Goal: Task Accomplishment & Management: Complete application form

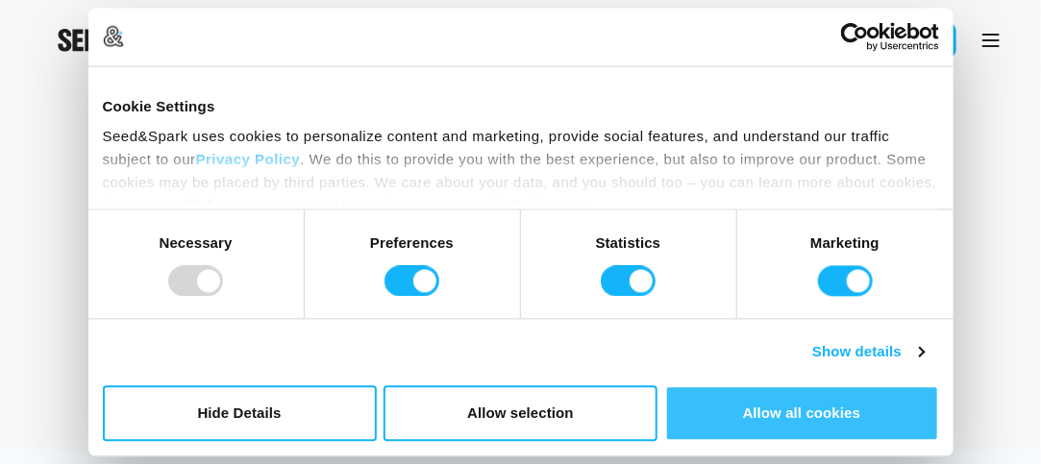
click at [772, 411] on button "Allow all cookies" at bounding box center [802, 413] width 274 height 56
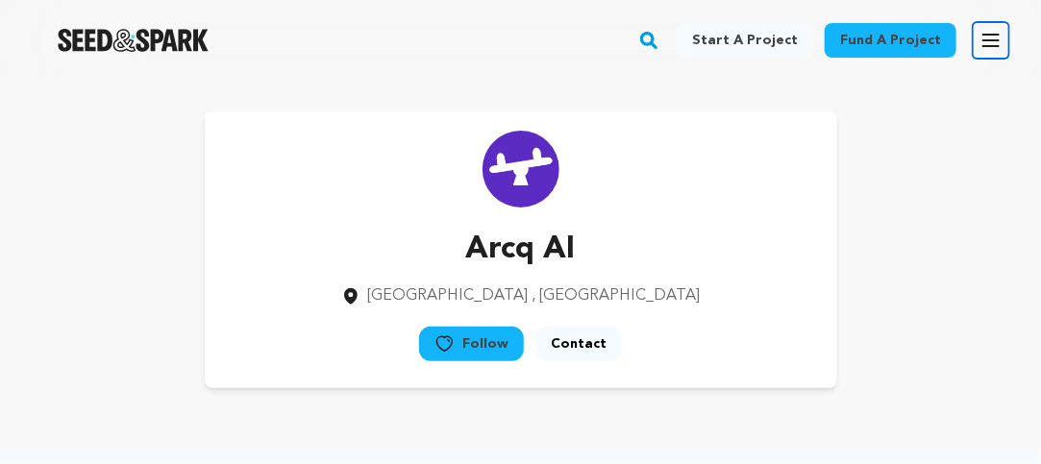
click at [990, 37] on icon "button" at bounding box center [990, 40] width 23 height 23
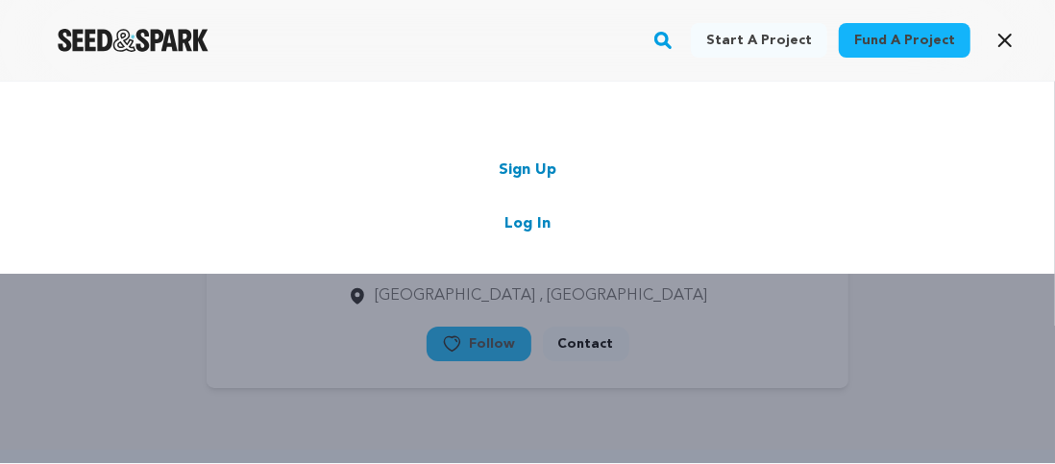
click at [544, 170] on link "Sign Up" at bounding box center [528, 170] width 58 height 23
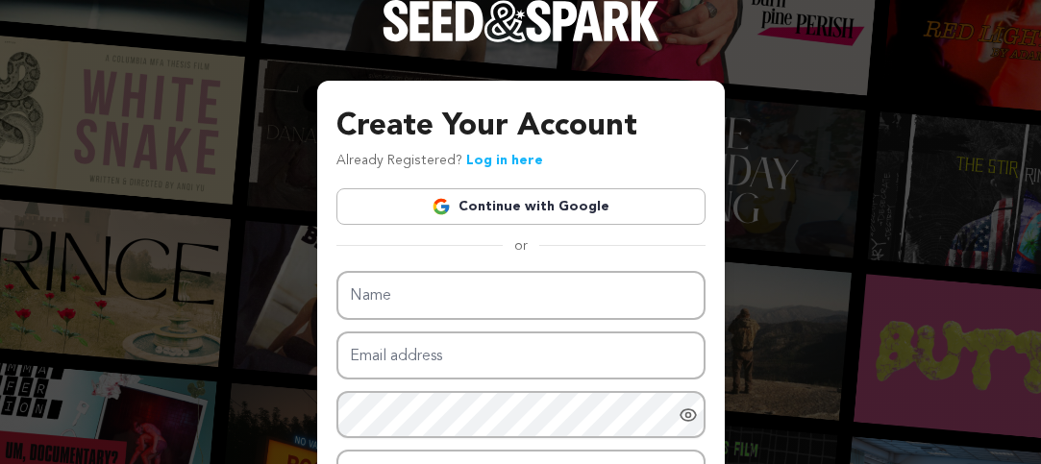
scroll to position [192, 0]
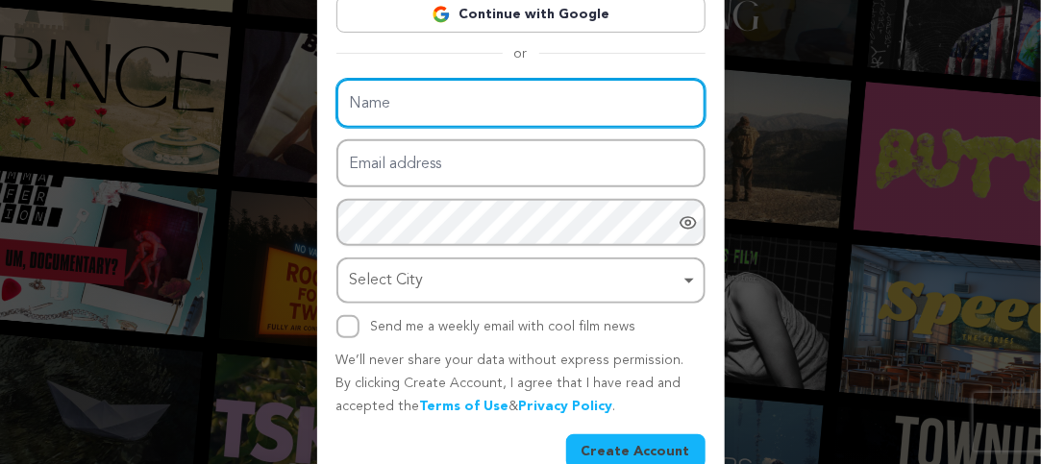
click at [542, 112] on input "Name" at bounding box center [520, 103] width 369 height 49
type input "Lightest Touch"
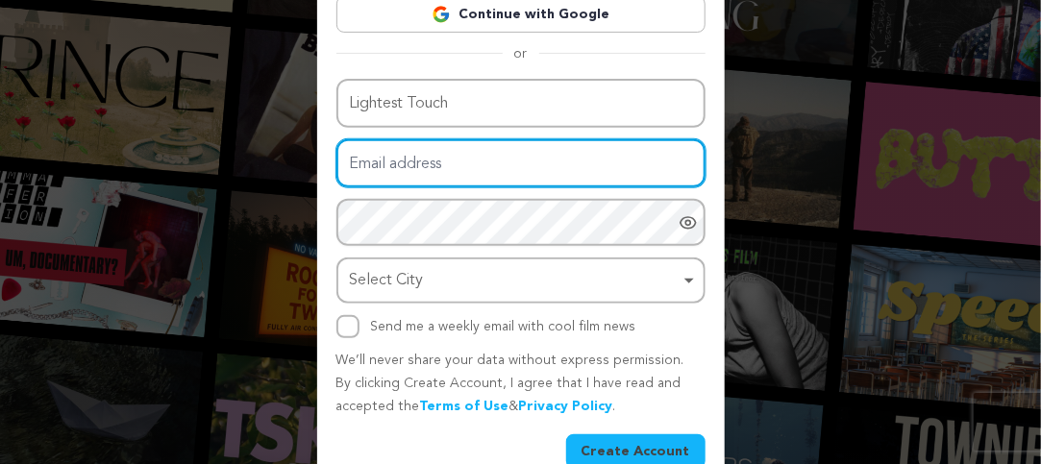
click at [502, 155] on input "Email address" at bounding box center [520, 163] width 369 height 49
type input "lightesttouch786@gmail.com"
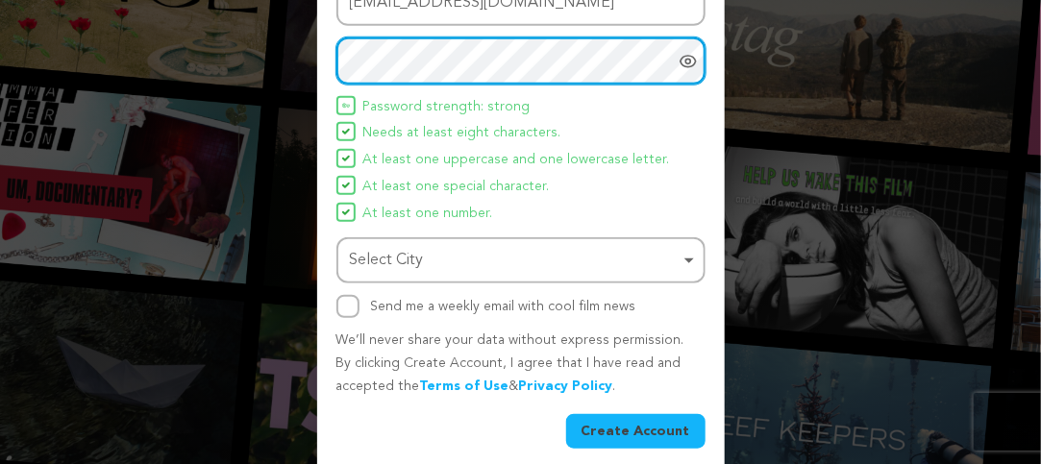
scroll to position [367, 0]
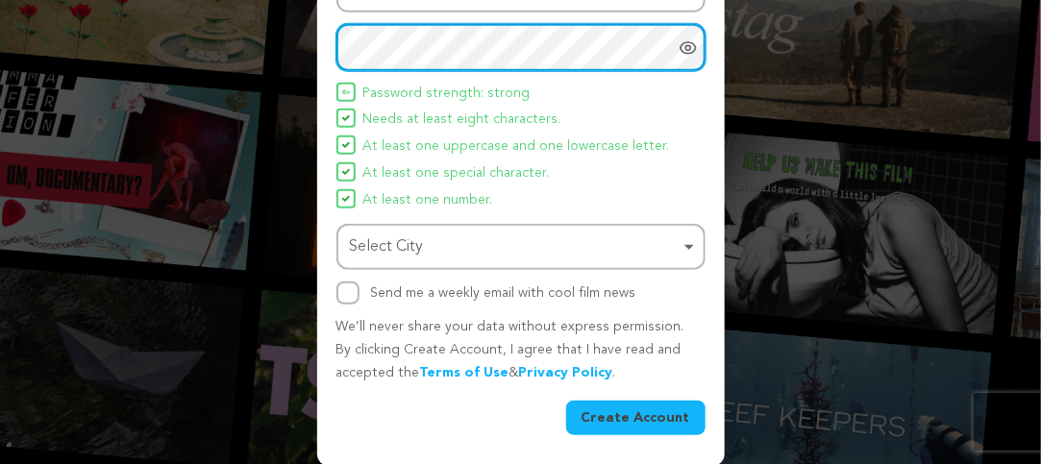
click at [675, 252] on div "Select City Remove item" at bounding box center [515, 248] width 331 height 28
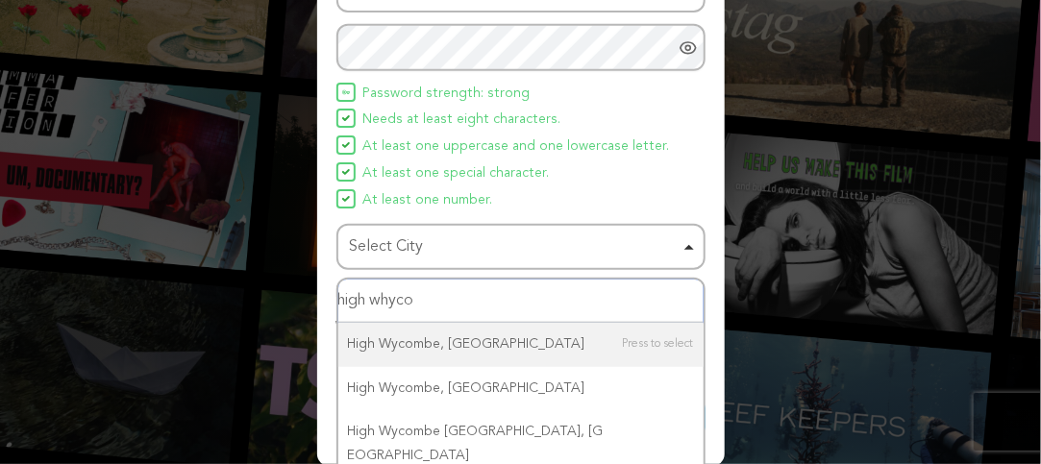
type input "high whycom"
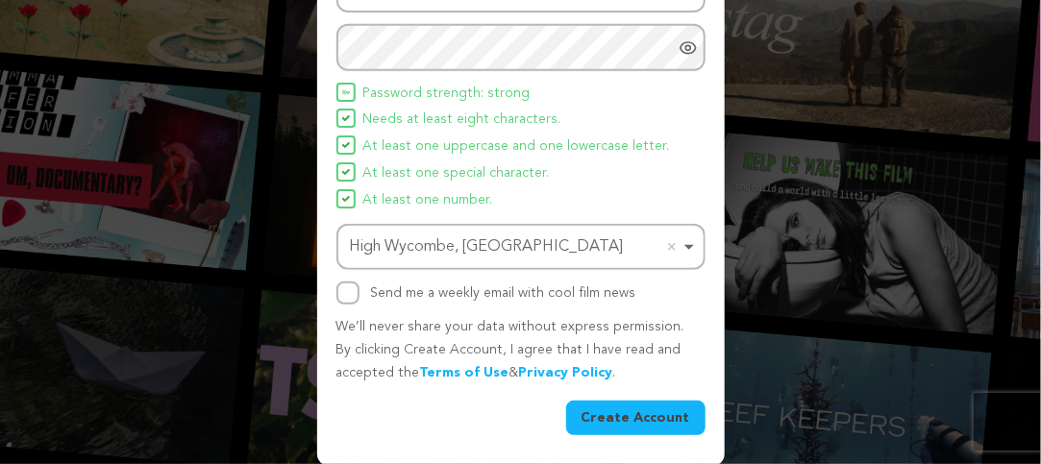
click at [638, 418] on button "Create Account" at bounding box center [635, 418] width 139 height 35
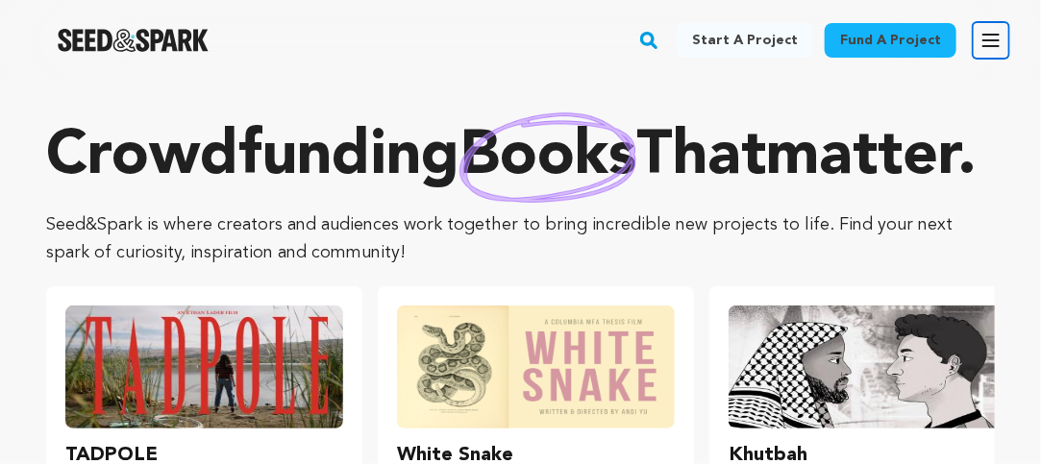
click at [992, 42] on icon "button" at bounding box center [990, 40] width 23 height 23
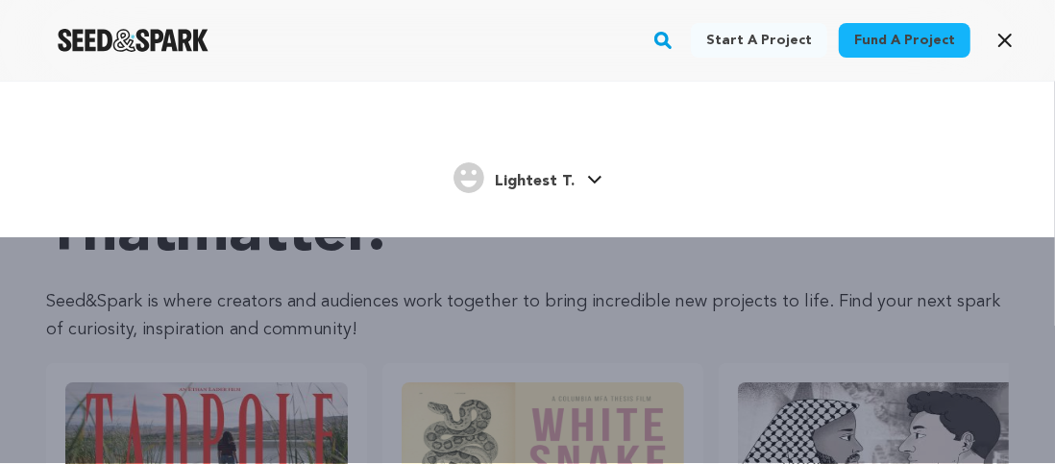
click at [535, 178] on span "Lightest T." at bounding box center [536, 181] width 80 height 15
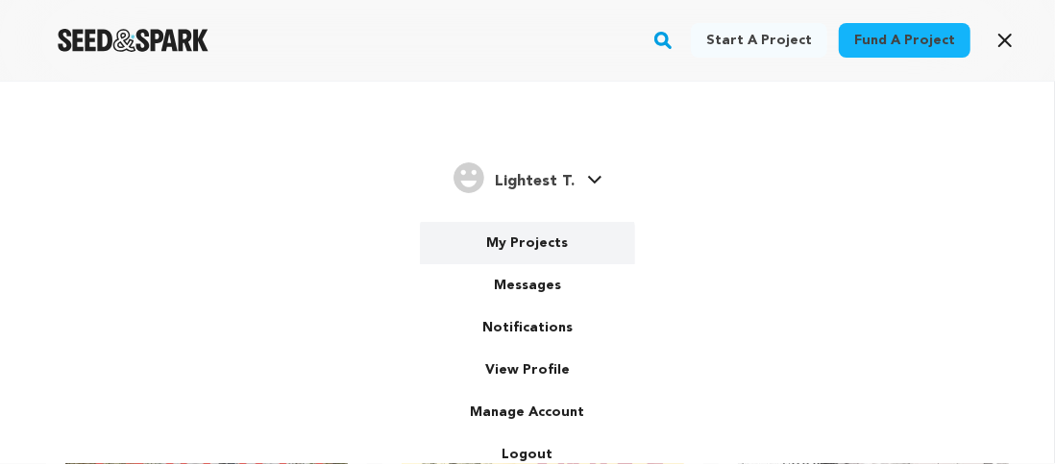
click at [556, 241] on link "My Projects" at bounding box center [527, 243] width 215 height 42
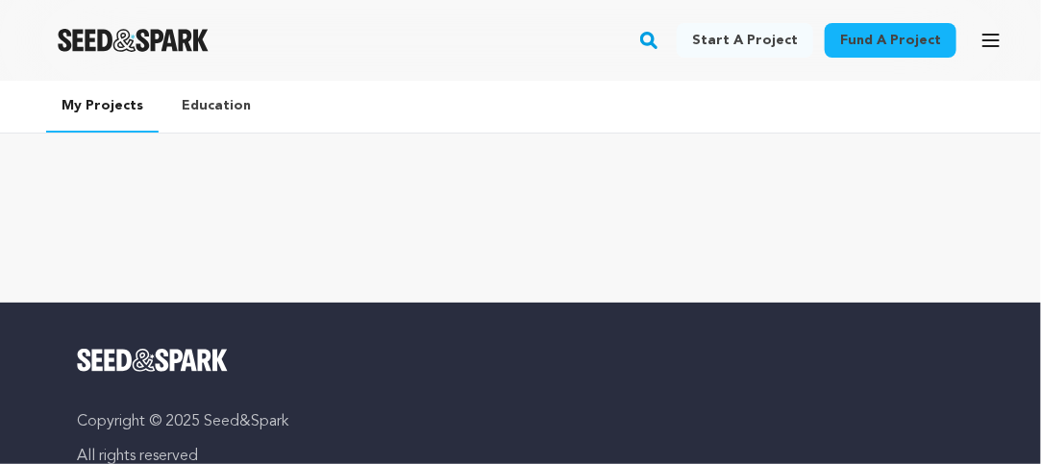
click at [195, 98] on link "Education" at bounding box center [216, 106] width 100 height 50
click at [755, 41] on link "Start a project" at bounding box center [745, 40] width 136 height 35
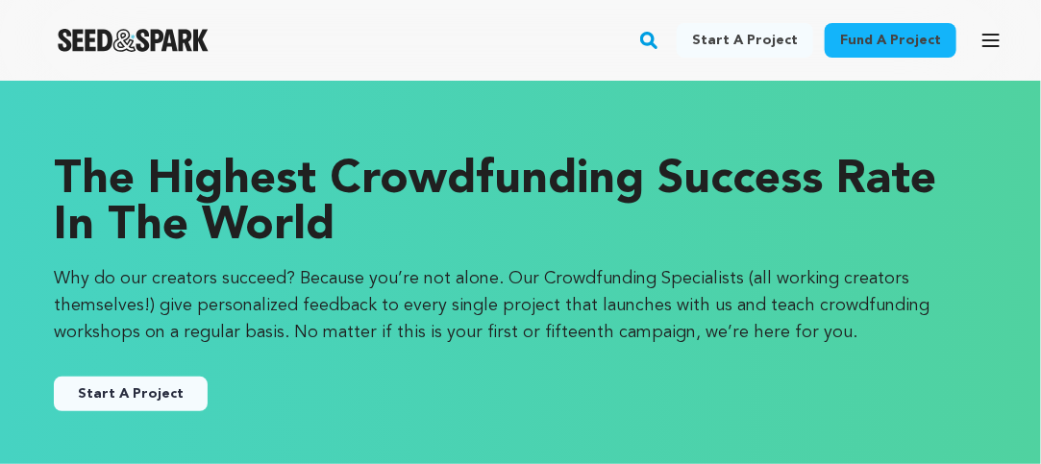
click at [131, 388] on button "Start A Project" at bounding box center [131, 394] width 154 height 35
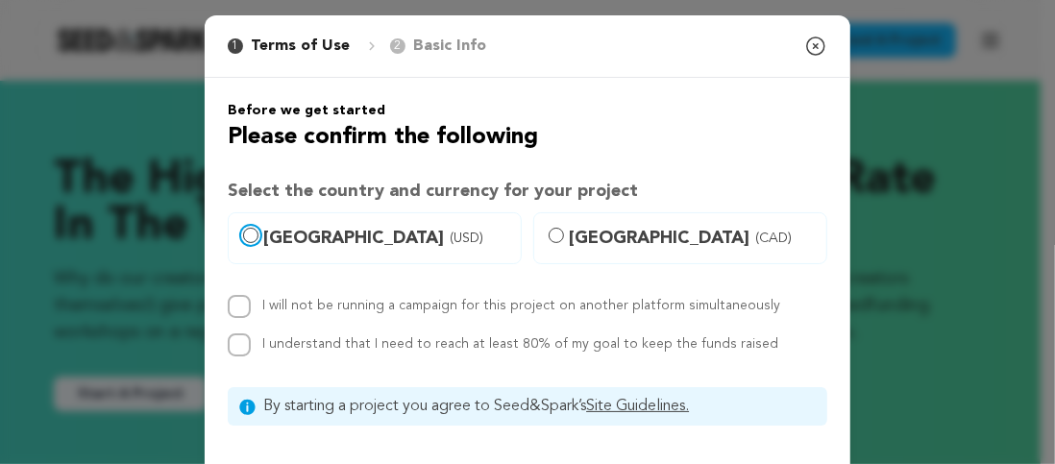
click at [246, 234] on input "[GEOGRAPHIC_DATA] (USD)" at bounding box center [250, 235] width 15 height 15
radio input "true"
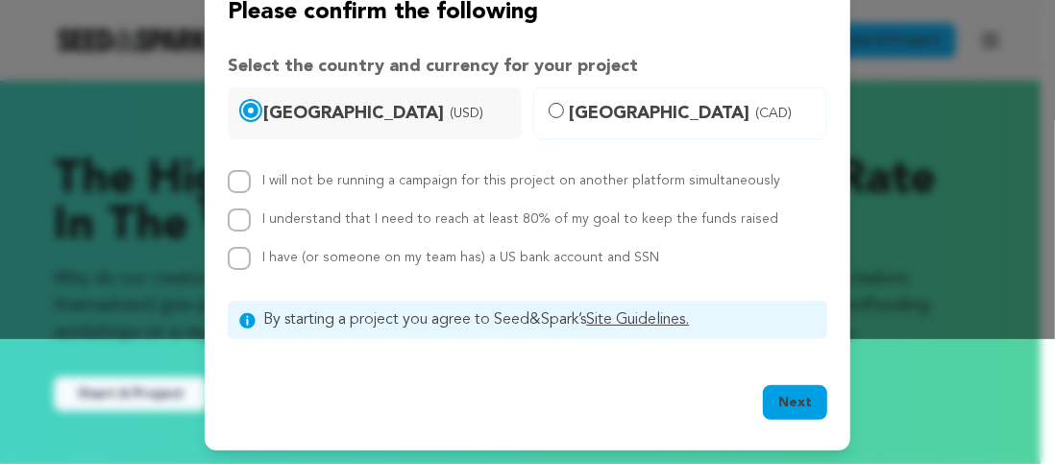
scroll to position [29, 0]
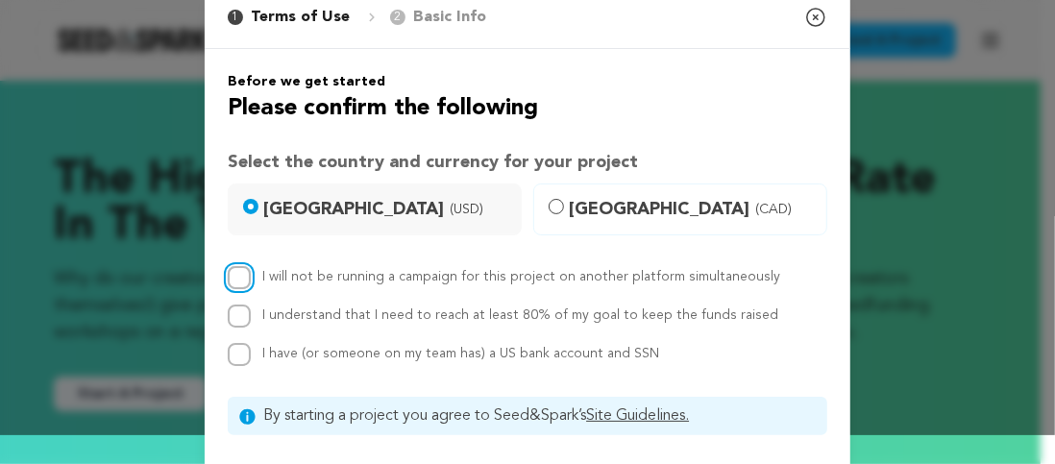
click at [237, 276] on input "I will not be running a campaign for this project on another platform simultane…" at bounding box center [239, 277] width 23 height 23
checkbox input "true"
click at [239, 321] on input "I understand that I need to reach at least 80% of my goal to keep the funds rai…" at bounding box center [239, 316] width 23 height 23
checkbox input "true"
click at [232, 351] on input "I have (or someone on my team has) a US bank account and SSN" at bounding box center [239, 354] width 23 height 23
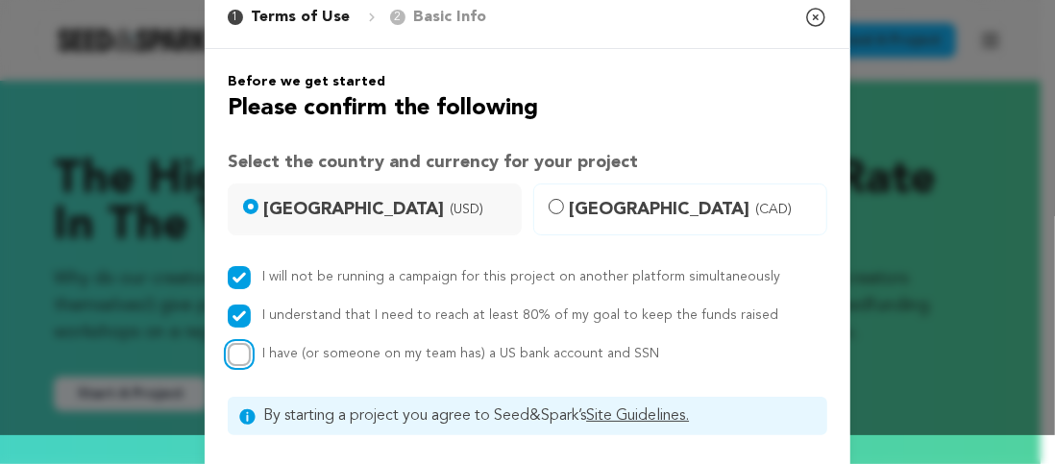
checkbox input "true"
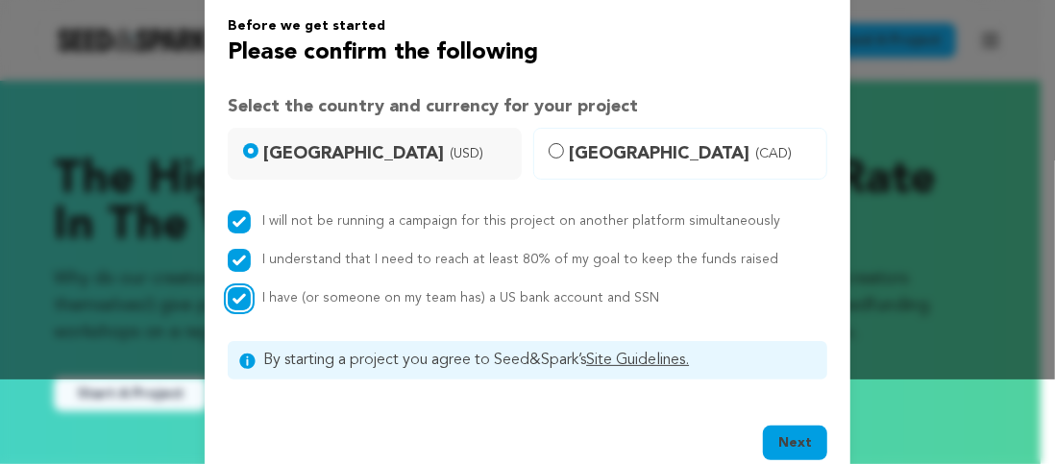
scroll to position [125, 0]
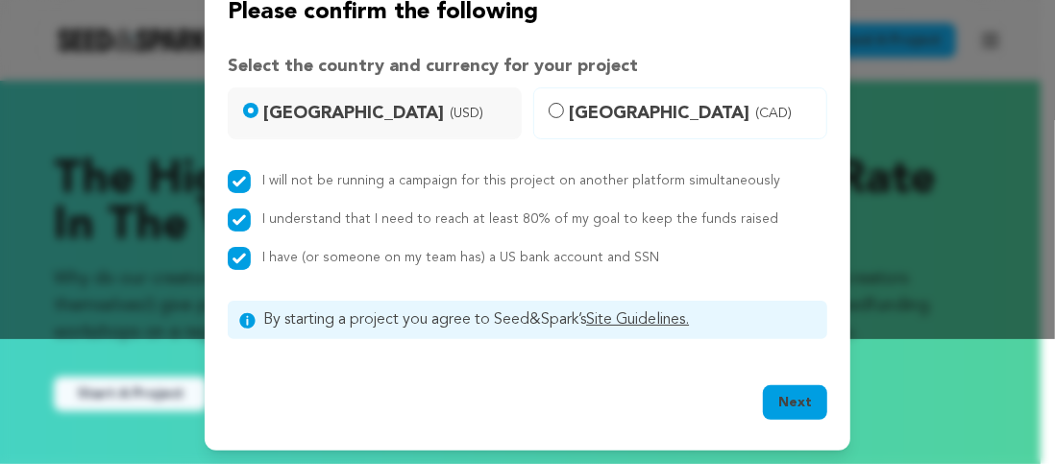
click at [802, 401] on button "Next" at bounding box center [795, 402] width 64 height 35
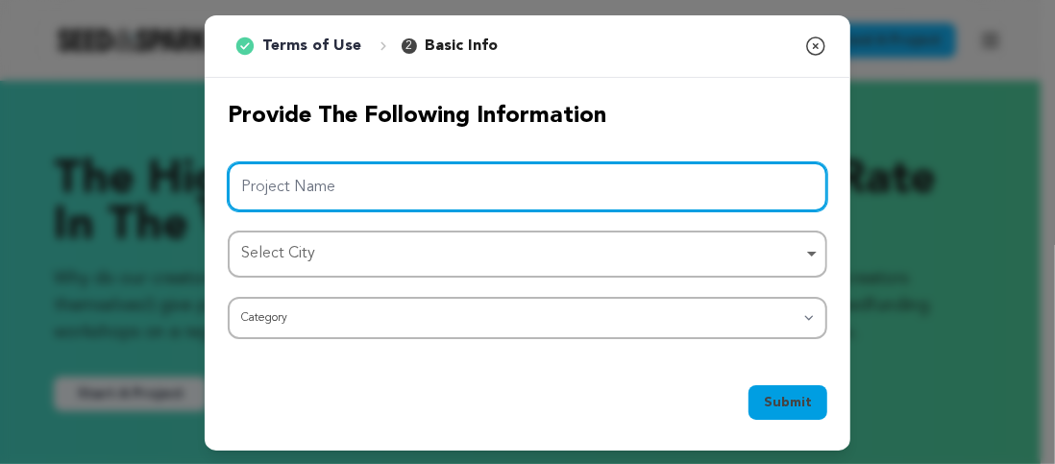
click at [510, 191] on input "Project Name" at bounding box center [528, 186] width 600 height 49
click at [304, 175] on input "Project Name" at bounding box center [528, 186] width 600 height 49
paste input "Lightest Touch Car Body Shop"
click at [381, 248] on div "Select City Remove item" at bounding box center [521, 254] width 561 height 28
type input "Lightest Touch Car Body Shop"
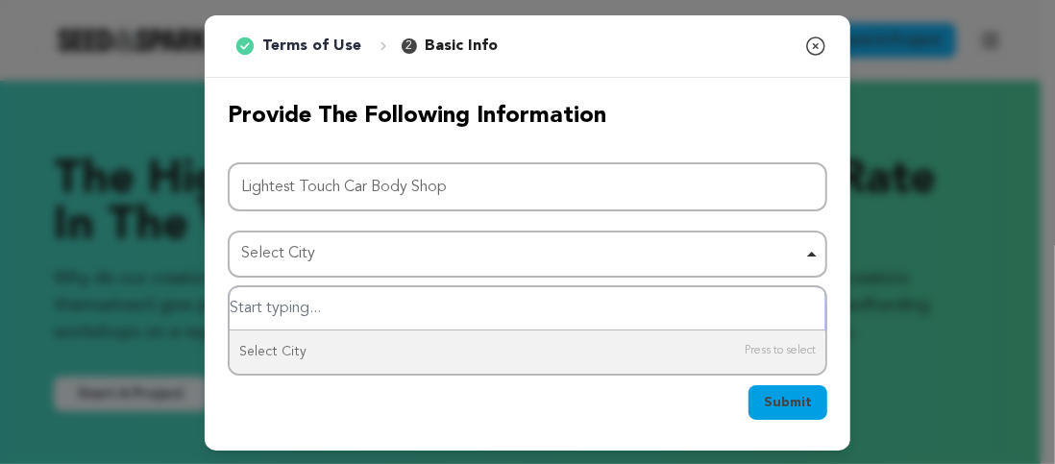
click at [381, 248] on div "Select City Remove item" at bounding box center [521, 254] width 561 height 28
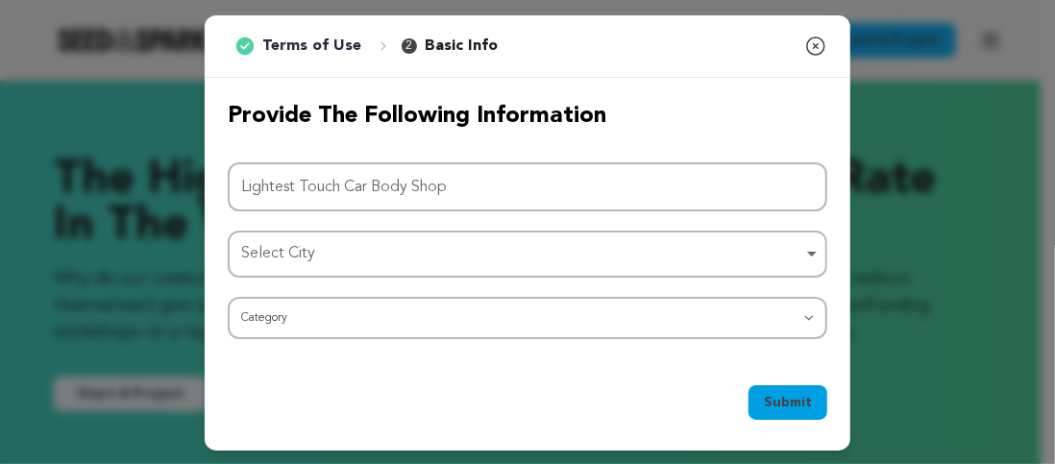
click at [811, 252] on div "Select City Remove item" at bounding box center [527, 254] width 581 height 36
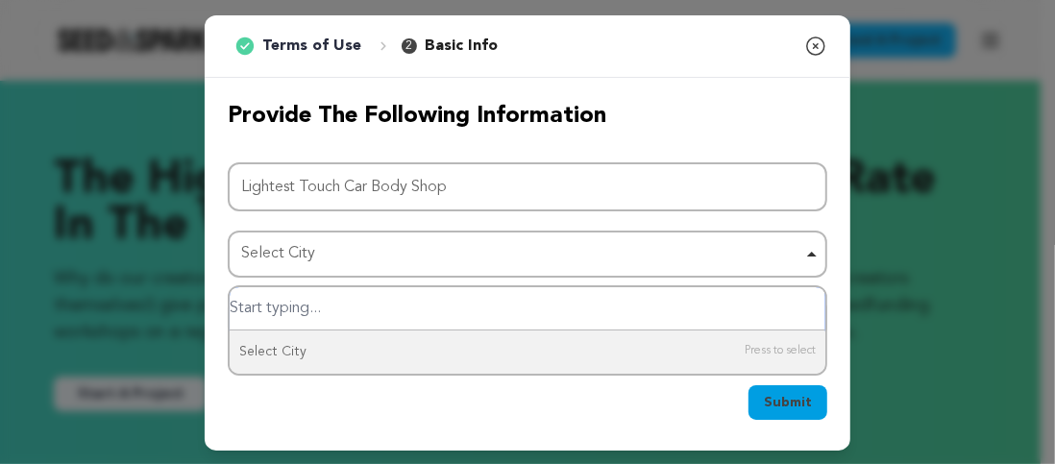
click at [747, 256] on div "Select City Remove item" at bounding box center [521, 254] width 561 height 28
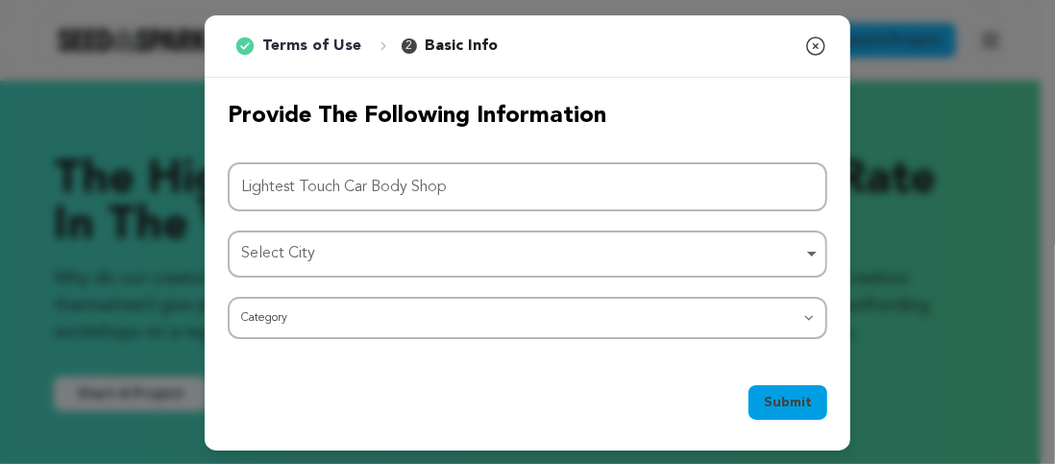
click at [747, 256] on div "Select City Remove item" at bounding box center [521, 254] width 561 height 28
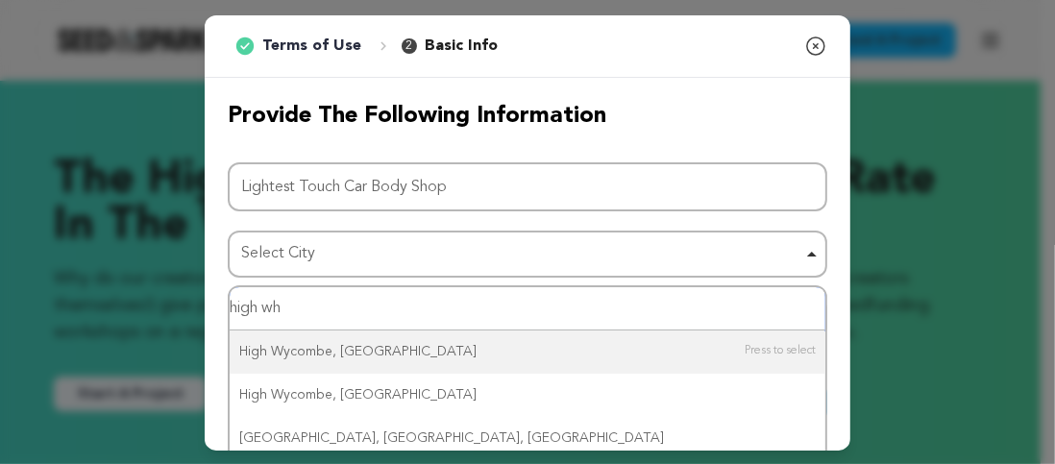
type input "high why"
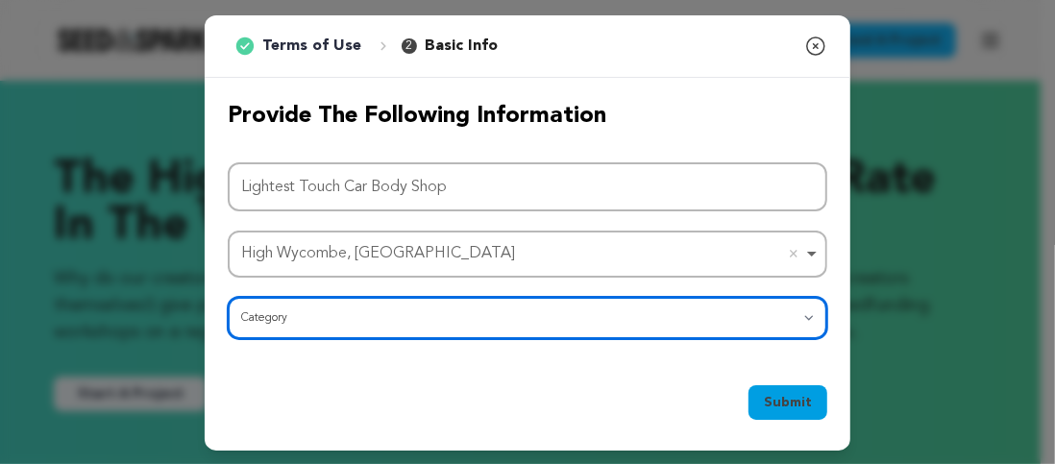
click at [803, 318] on select "Category Film Feature Film Short Series Film Festival Company Music Video VR Ex…" at bounding box center [528, 318] width 600 height 42
select select "10117"
click at [228, 297] on select "Category Film Feature Film Short Series Film Festival Company Music Video VR Ex…" at bounding box center [528, 318] width 600 height 42
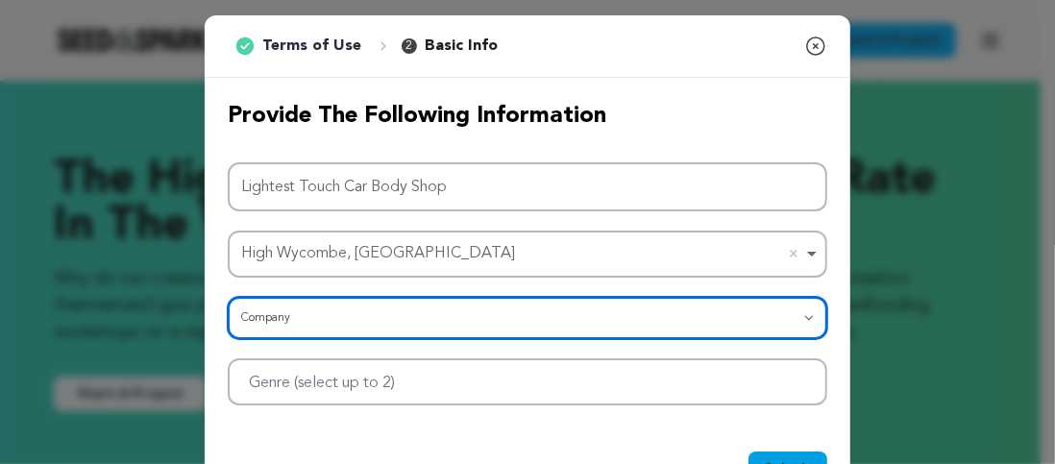
scroll to position [64, 0]
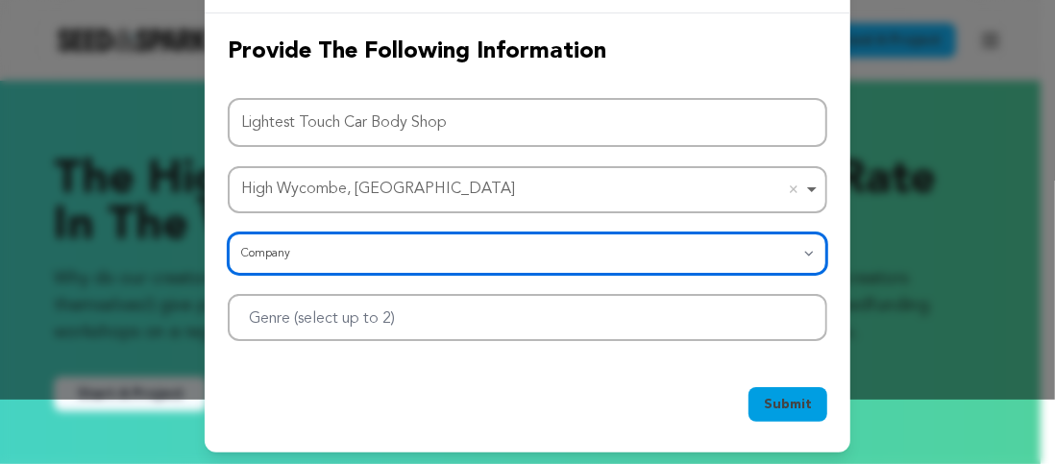
click at [778, 317] on div at bounding box center [528, 317] width 600 height 47
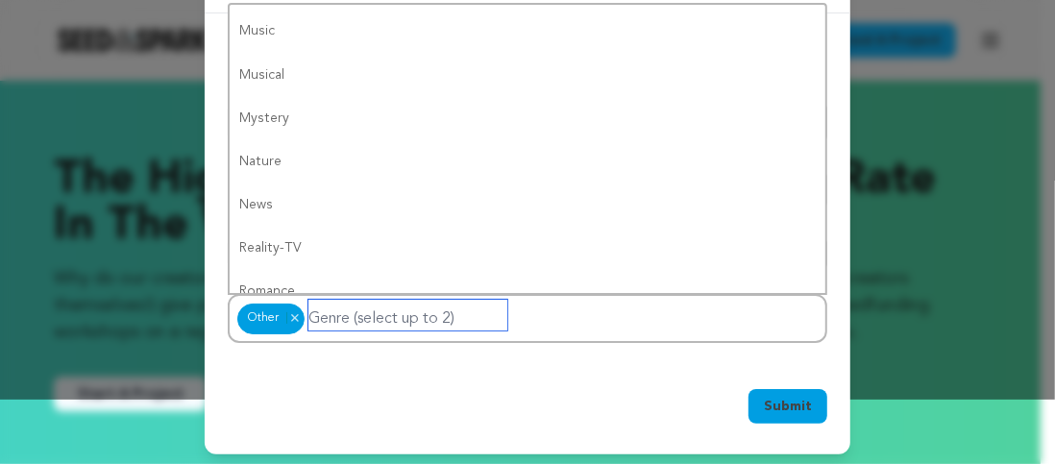
scroll to position [0, 0]
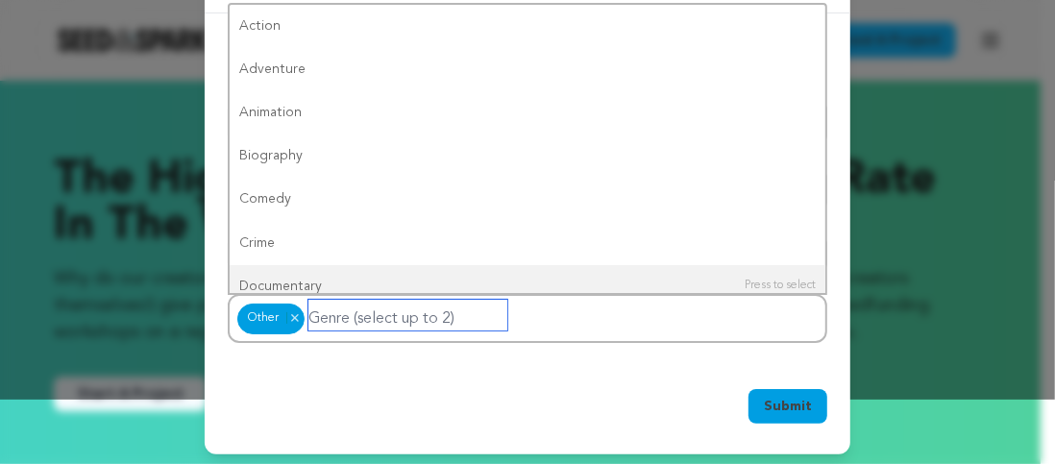
click at [428, 313] on input "Genre (select up to 2)" at bounding box center [408, 315] width 199 height 31
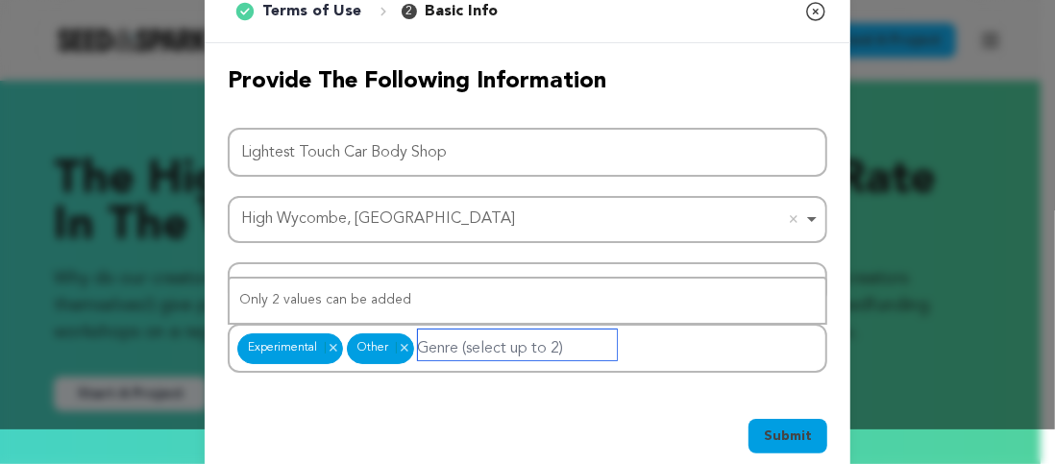
scroll to position [67, 0]
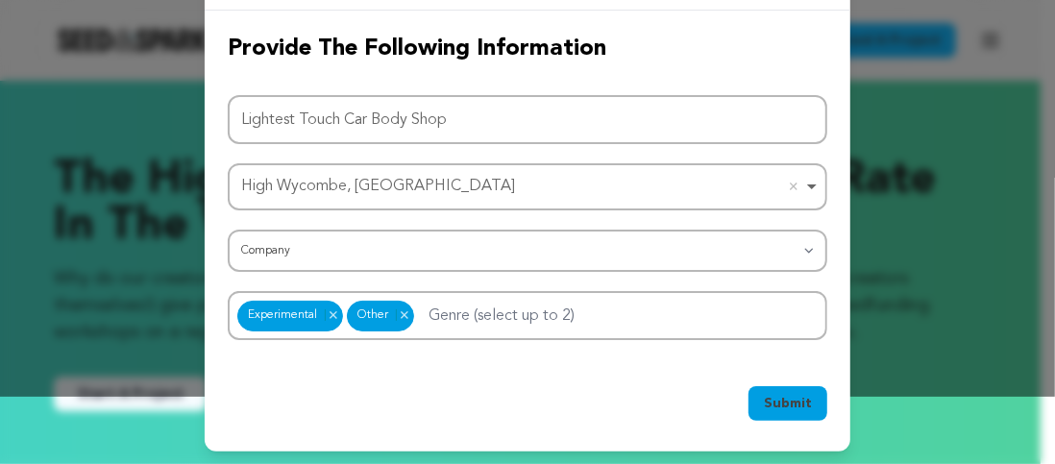
click at [785, 407] on span "Submit" at bounding box center [788, 403] width 48 height 19
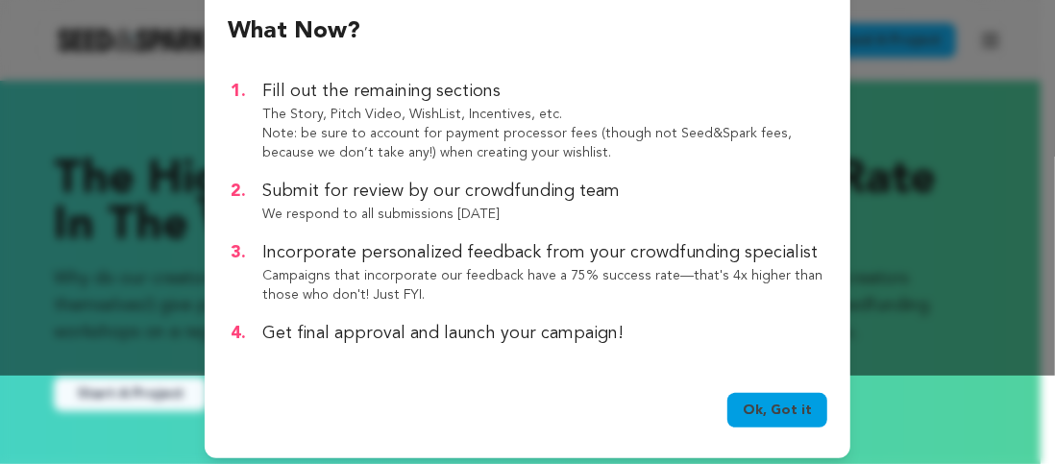
scroll to position [99, 0]
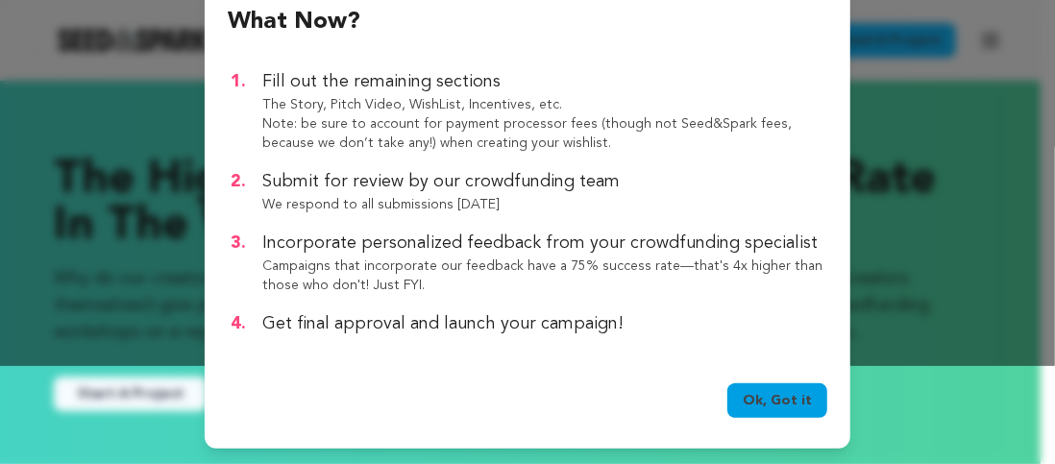
click at [782, 406] on link "Ok, Got it" at bounding box center [778, 401] width 100 height 35
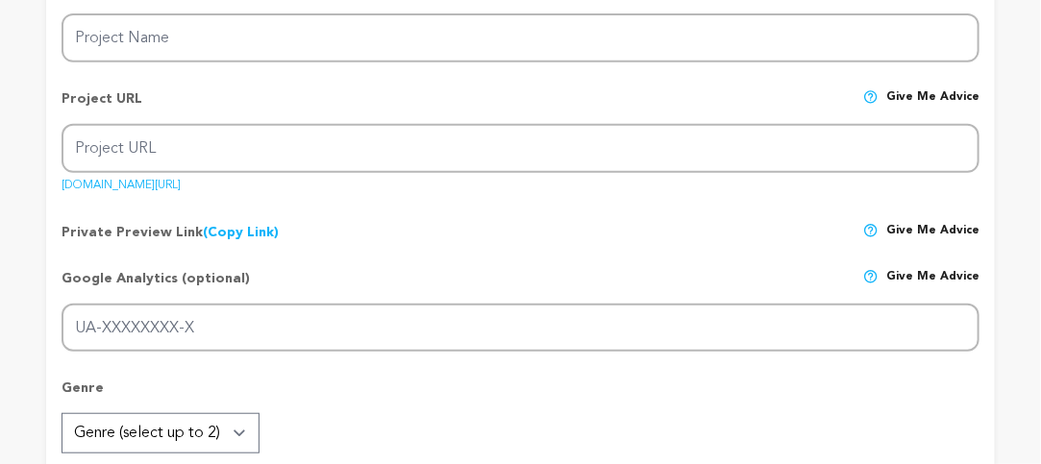
type input "Lightest Touch Car Body Shop"
type input "lightest-touch-car-body-shop"
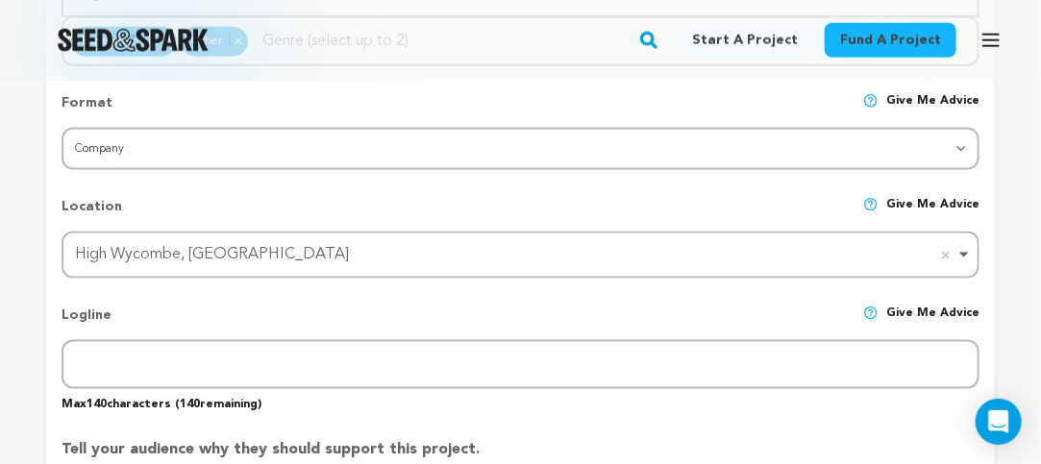
scroll to position [894, 0]
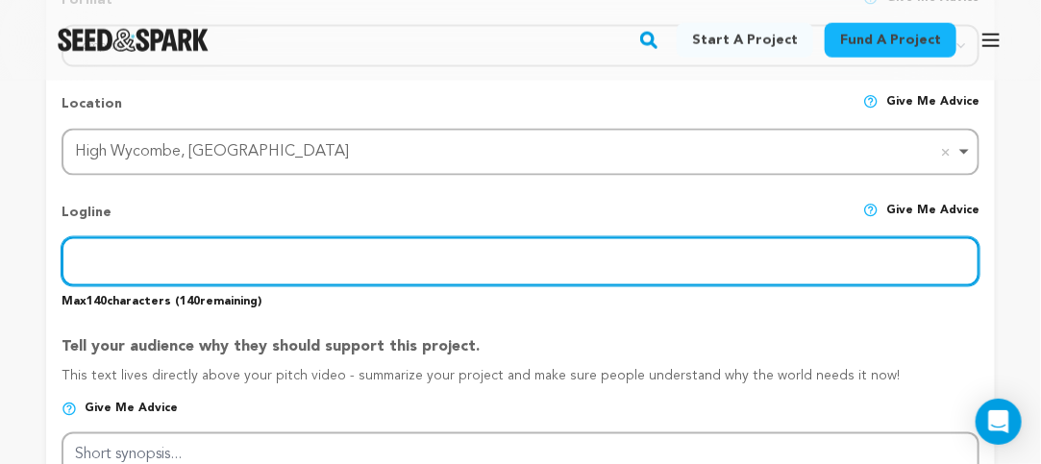
click at [260, 269] on input "text" at bounding box center [521, 261] width 918 height 49
paste input "Lightest Touch Car Body Repair & Paint is a top auto repair shop in [GEOGRAPHIC…"
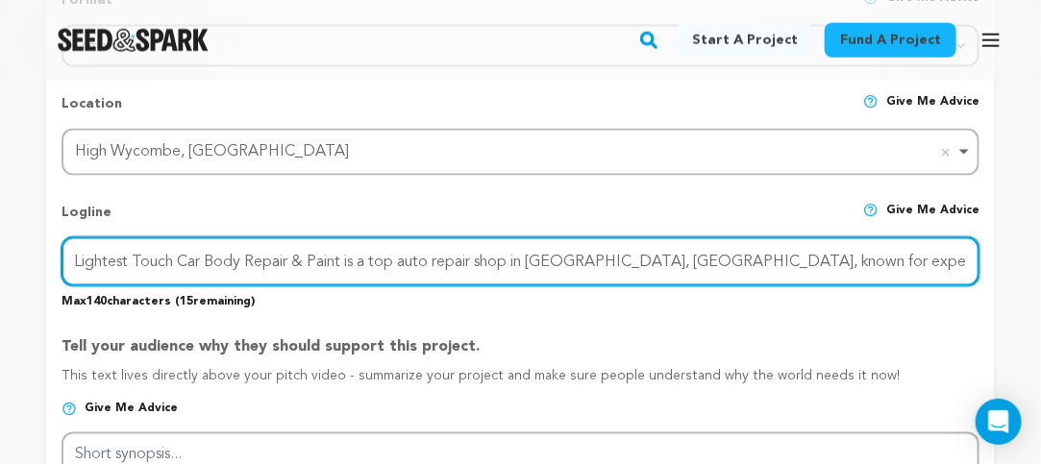
scroll to position [0, 0]
click at [961, 270] on input "Lightest Touch Car Body Repair & Paint is a top auto repair shop in [GEOGRAPHIC…" at bounding box center [521, 261] width 918 height 49
click at [961, 275] on input "Lightest Touch Car Body Repair & Paint is a top auto repair shop in [GEOGRAPHIC…" at bounding box center [521, 261] width 918 height 49
click at [970, 272] on input "Lightest Touch Car Body Repair & Paint is a top auto repair shop in [GEOGRAPHIC…" at bounding box center [521, 261] width 918 height 49
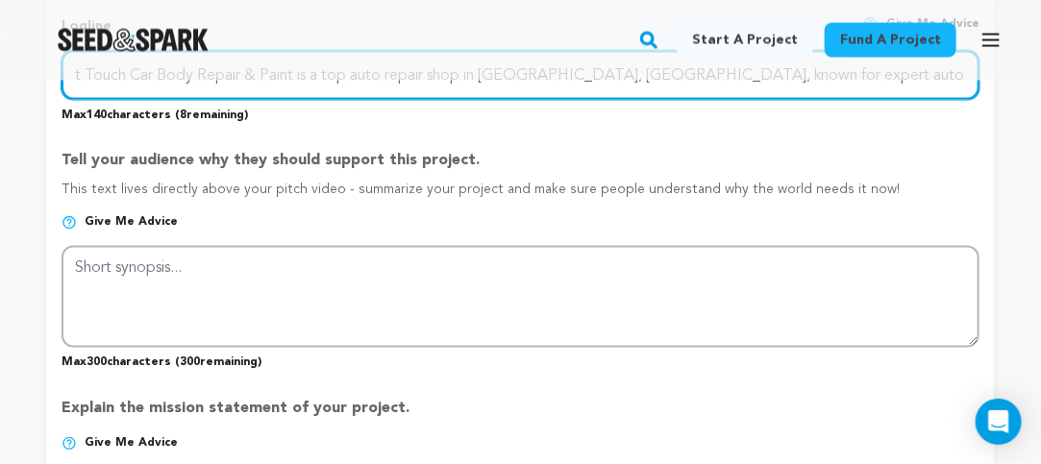
scroll to position [1086, 0]
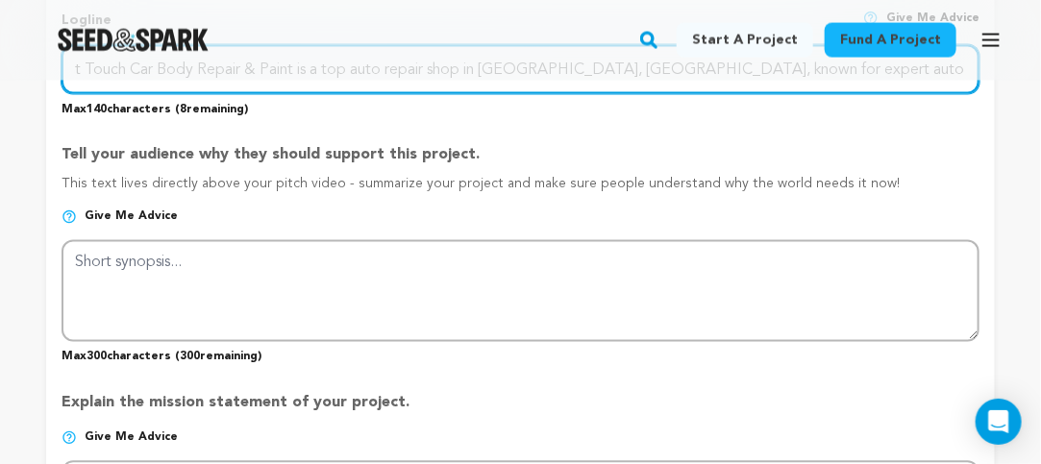
type input "Lightest Touch Car Body Repair & Paint is a top auto repair shop in [GEOGRAPHIC…"
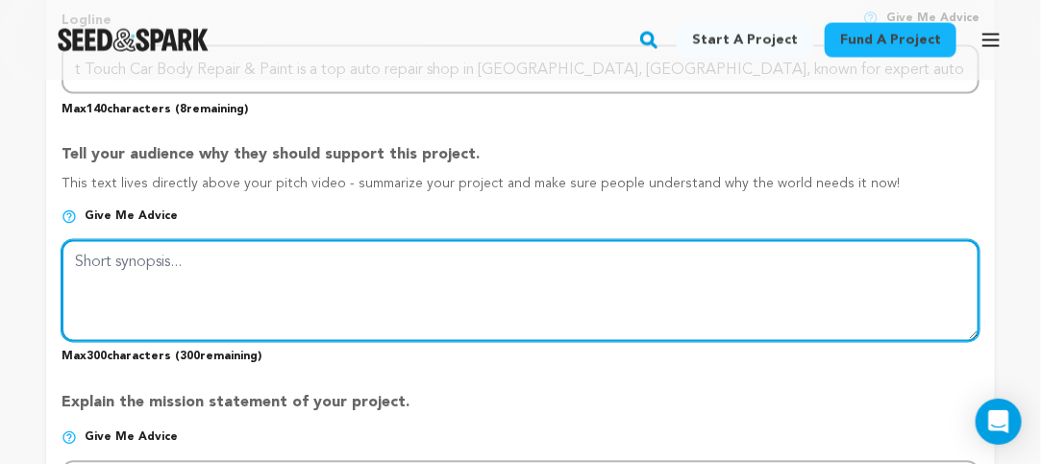
drag, startPoint x: 208, startPoint y: 288, endPoint x: 260, endPoint y: 285, distance: 52.0
click at [209, 288] on textarea at bounding box center [521, 291] width 918 height 102
click at [216, 287] on textarea at bounding box center [521, 291] width 918 height 102
paste textarea "Lightest Touch Car Body Repair & Paint is a top auto repair shop in High Wycomb…"
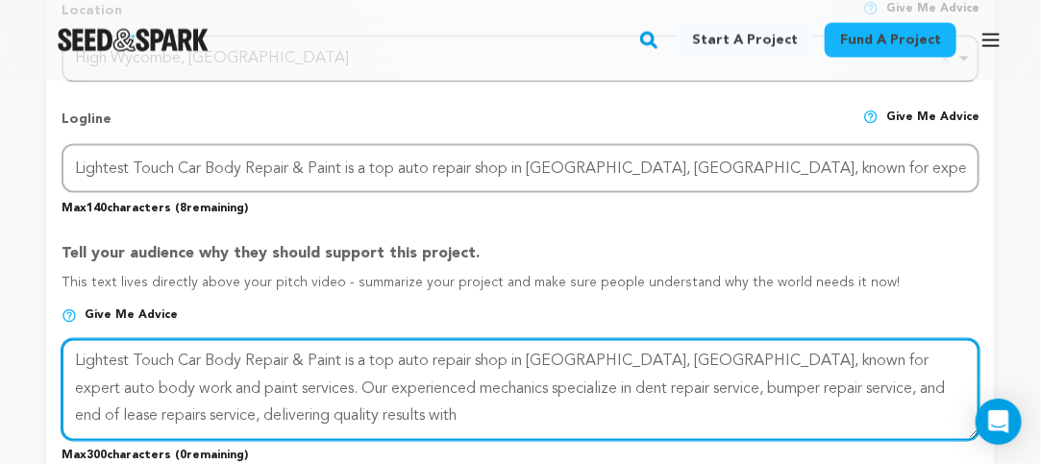
scroll to position [1086, 0]
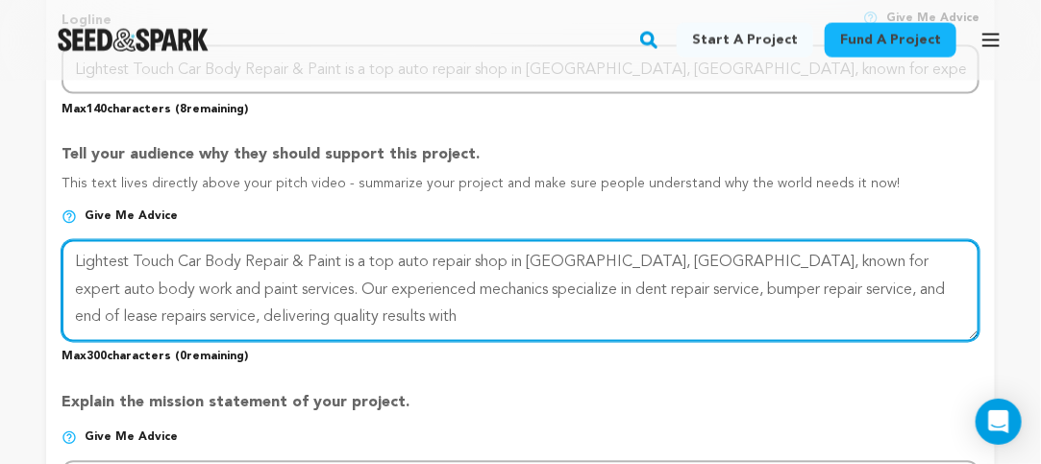
drag, startPoint x: 240, startPoint y: 301, endPoint x: 85, endPoint y: 247, distance: 164.8
click at [85, 247] on div "Tell your audience why they should support this project. This text lives direct…" at bounding box center [521, 247] width 918 height 236
click at [401, 314] on textarea at bounding box center [521, 291] width 918 height 102
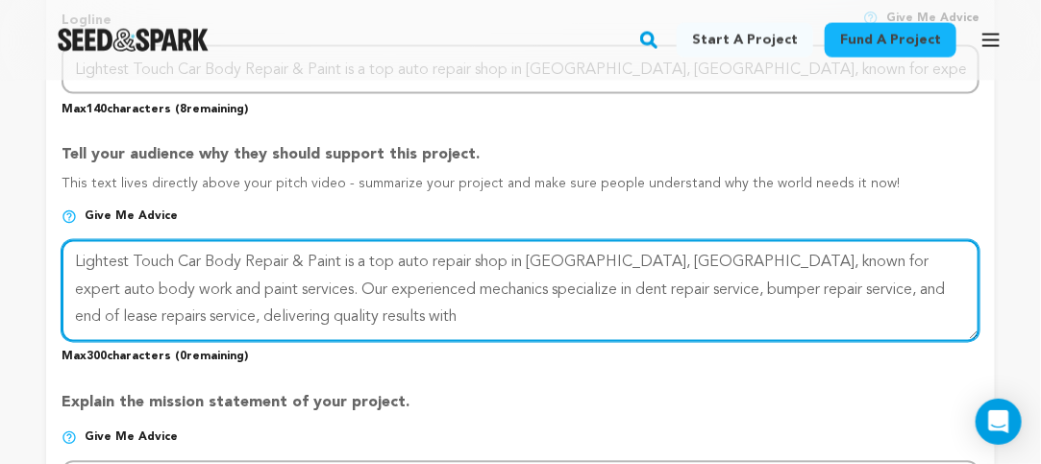
paste textarea "Our experienced mechanics specialize in dent repair service, bumper repair serv…"
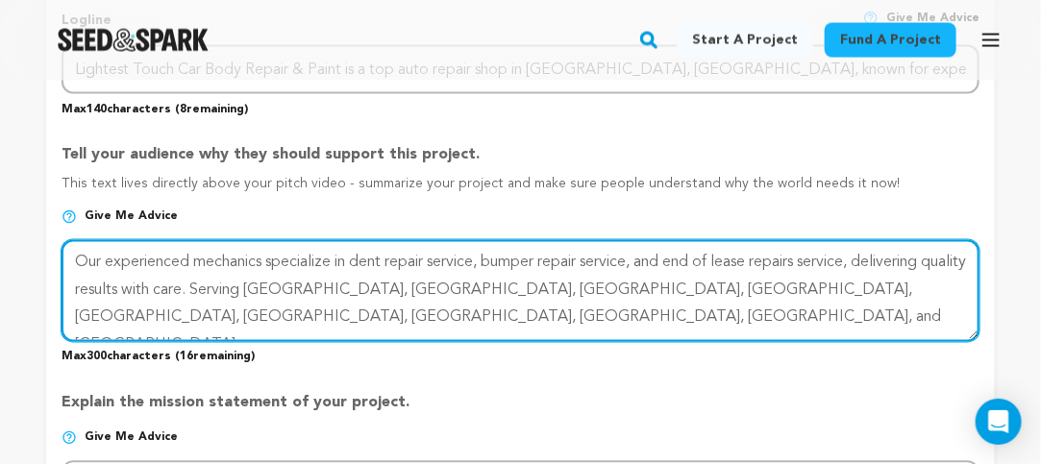
click at [580, 330] on textarea at bounding box center [521, 291] width 918 height 102
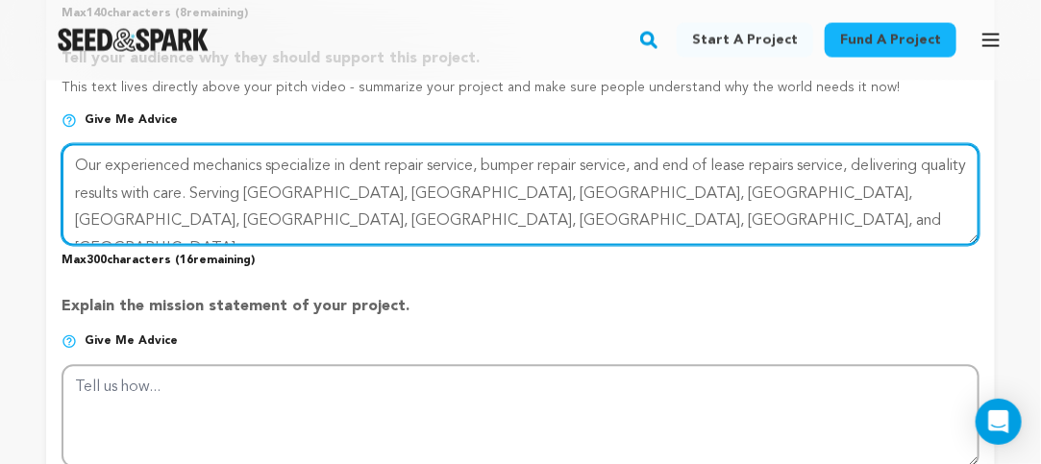
scroll to position [1375, 0]
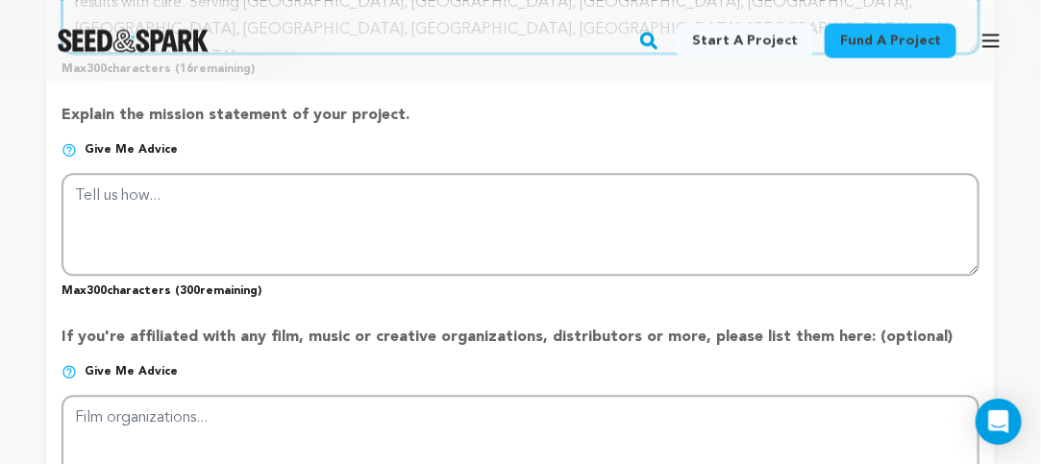
type textarea "Our experienced mechanics specialize in dent repair service, bumper repair serv…"
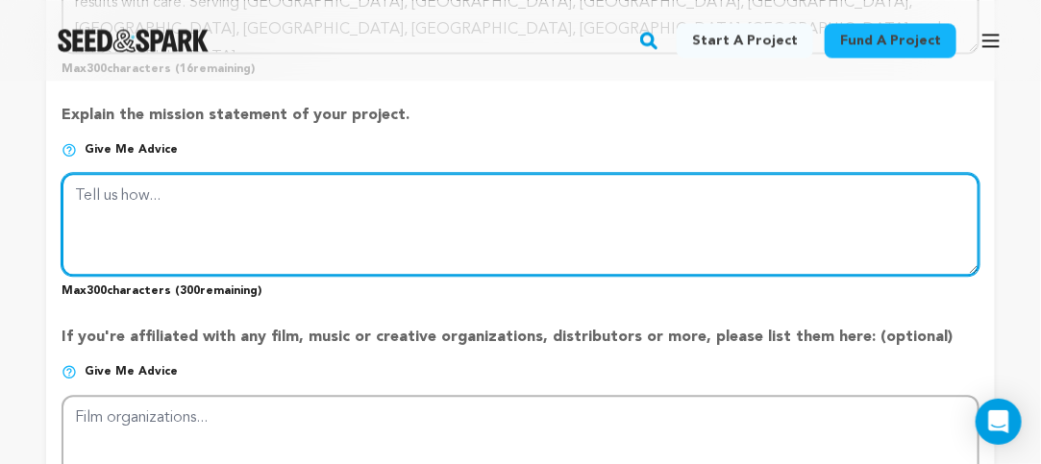
click at [302, 216] on textarea at bounding box center [521, 224] width 918 height 102
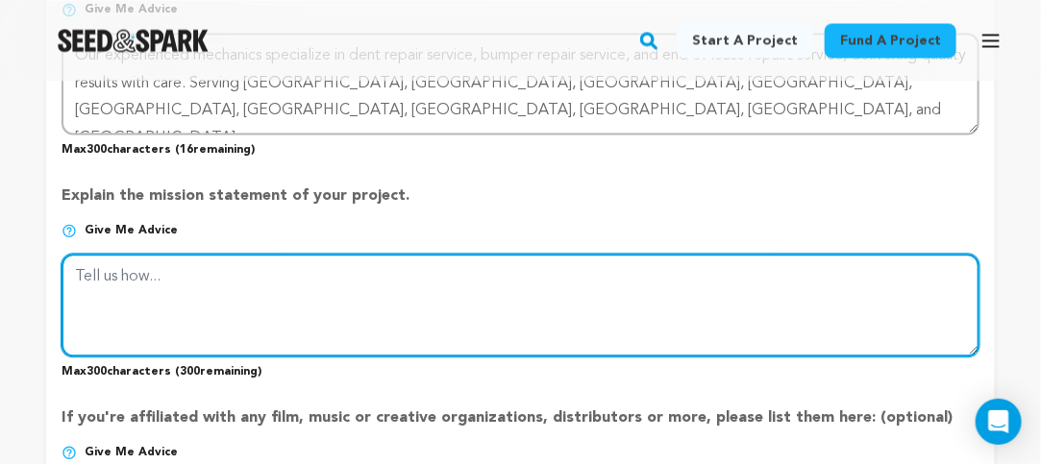
scroll to position [1278, 0]
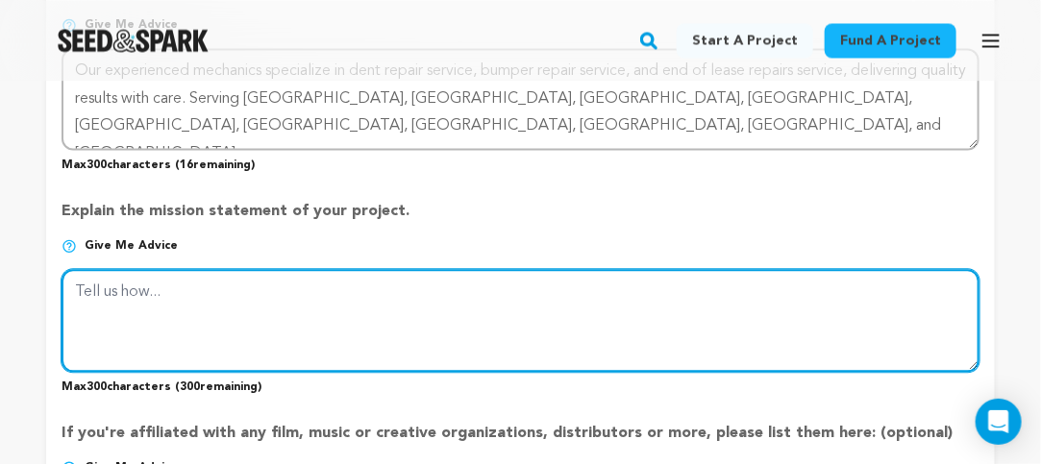
click at [315, 345] on textarea at bounding box center [521, 320] width 918 height 102
paste textarea "we restore vehicles to their original beauty. Whether it’s minor scratches or f…"
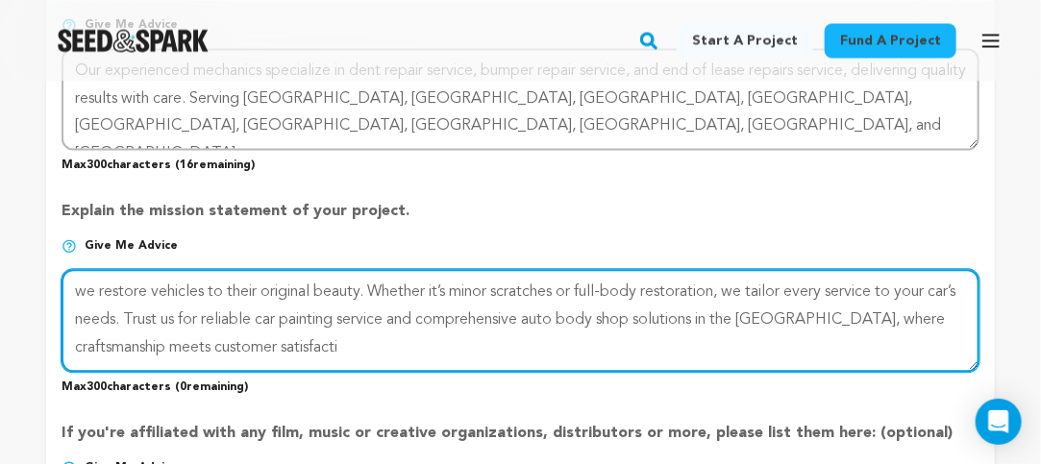
drag, startPoint x: 83, startPoint y: 298, endPoint x: 100, endPoint y: 305, distance: 18.6
click at [83, 299] on textarea at bounding box center [521, 320] width 918 height 102
click at [382, 363] on textarea at bounding box center [521, 320] width 918 height 102
drag, startPoint x: 902, startPoint y: 330, endPoint x: 926, endPoint y: 362, distance: 40.6
click at [926, 362] on body "Fund a project Start a project Search" at bounding box center [520, 416] width 1041 height 3389
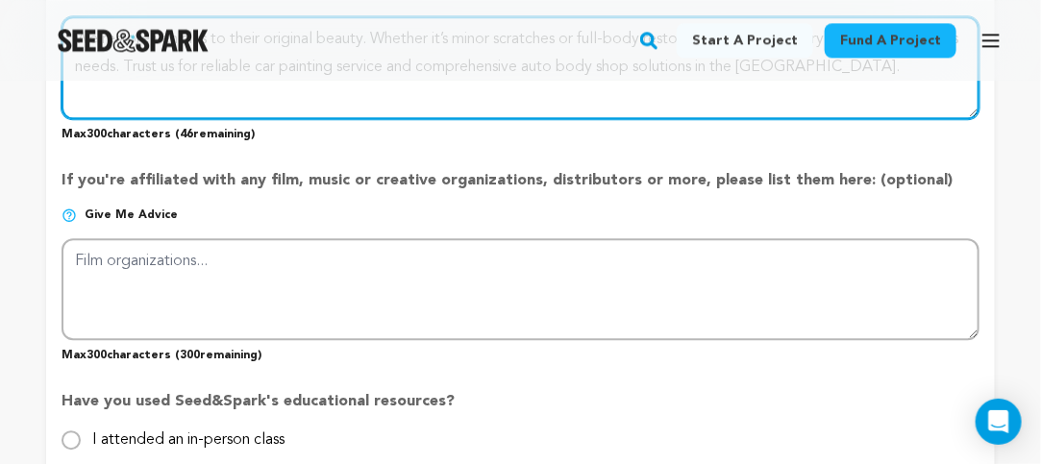
scroll to position [1567, 0]
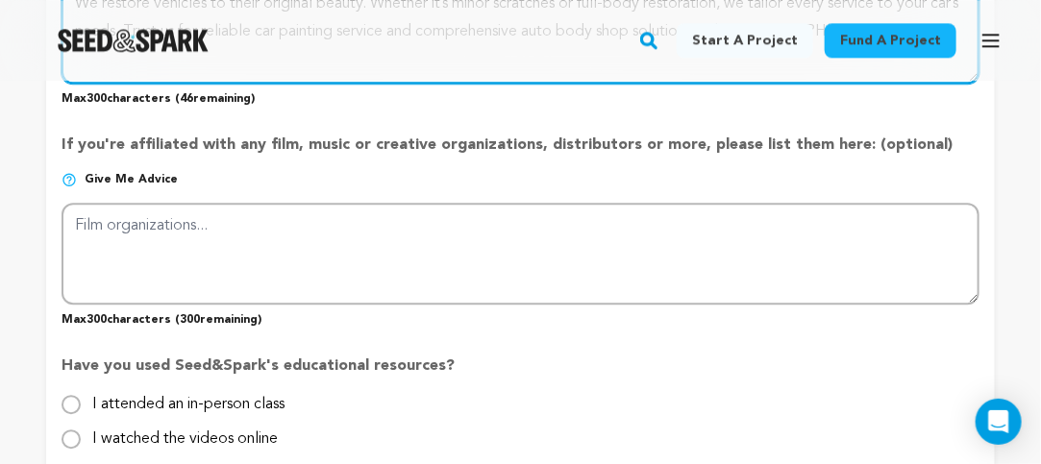
type textarea "We restore vehicles to their original beauty. Whether it’s minor scratches or f…"
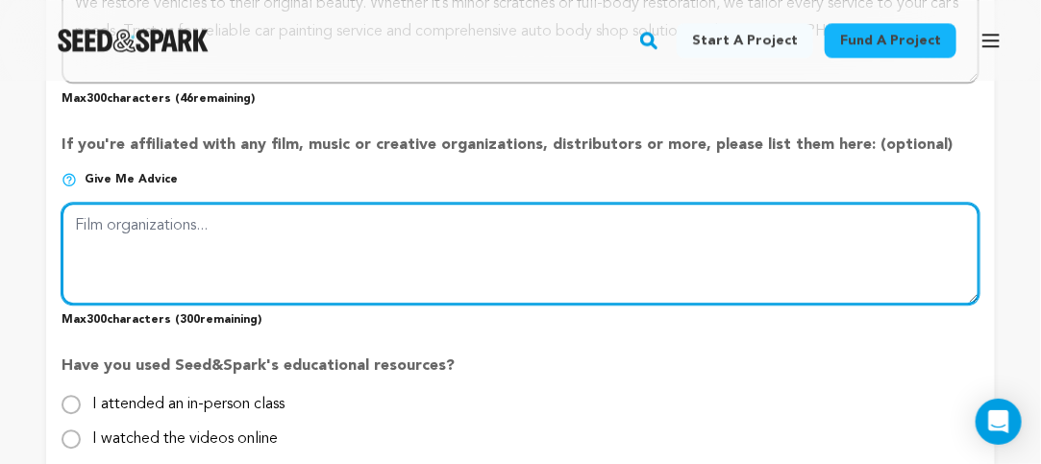
click at [373, 287] on textarea at bounding box center [521, 254] width 918 height 102
click at [306, 271] on textarea at bounding box center [521, 254] width 918 height 102
paste textarea "where craftsmanship meets customer satisfaction."
drag, startPoint x: 75, startPoint y: 225, endPoint x: 128, endPoint y: 241, distance: 55.3
click at [75, 226] on textarea at bounding box center [521, 254] width 918 height 102
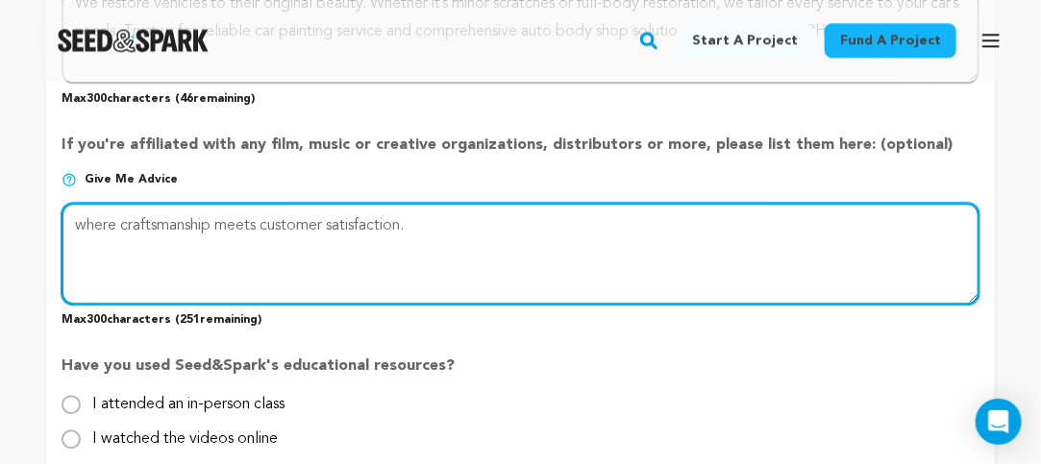
paste textarea "Lightest Touch Car Body Shop"
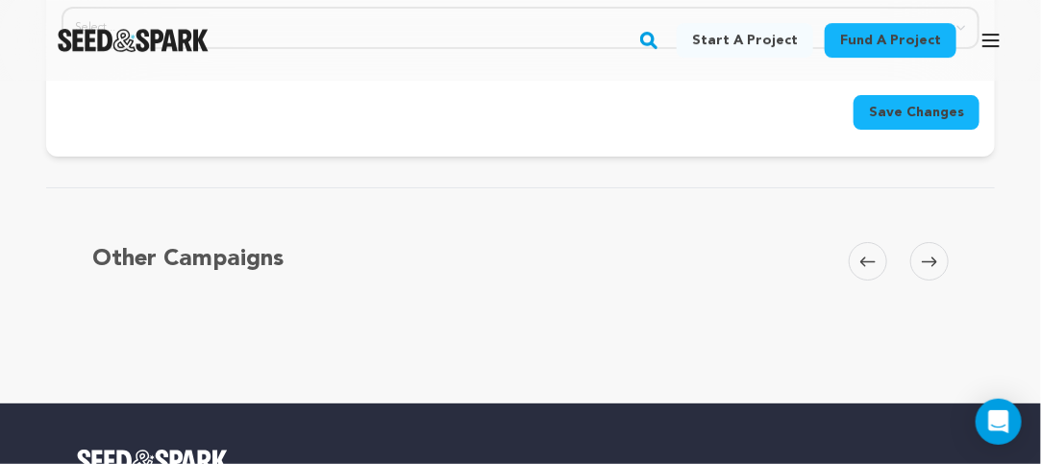
scroll to position [2047, 0]
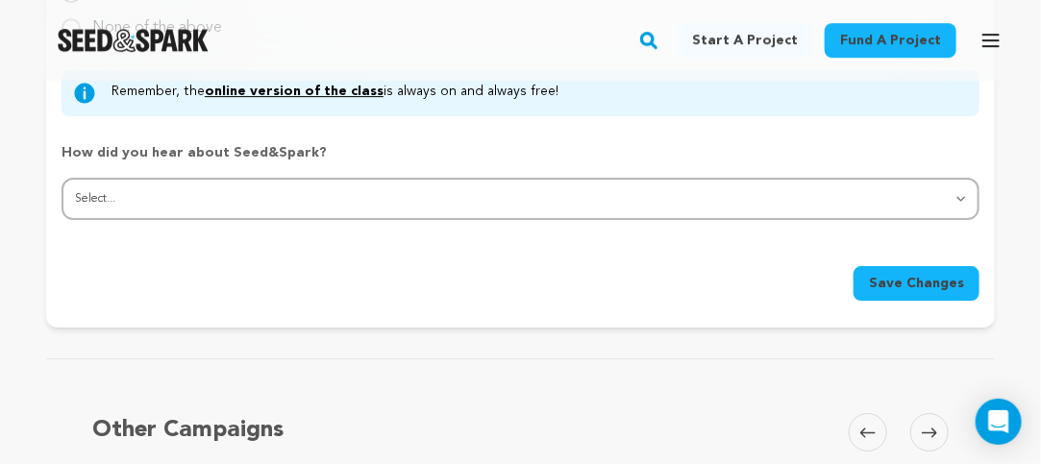
type textarea "Lightest Touch Car Body Shop,where craftsmanship meets customer satisfaction."
click at [935, 301] on button "Save Changes" at bounding box center [917, 283] width 126 height 35
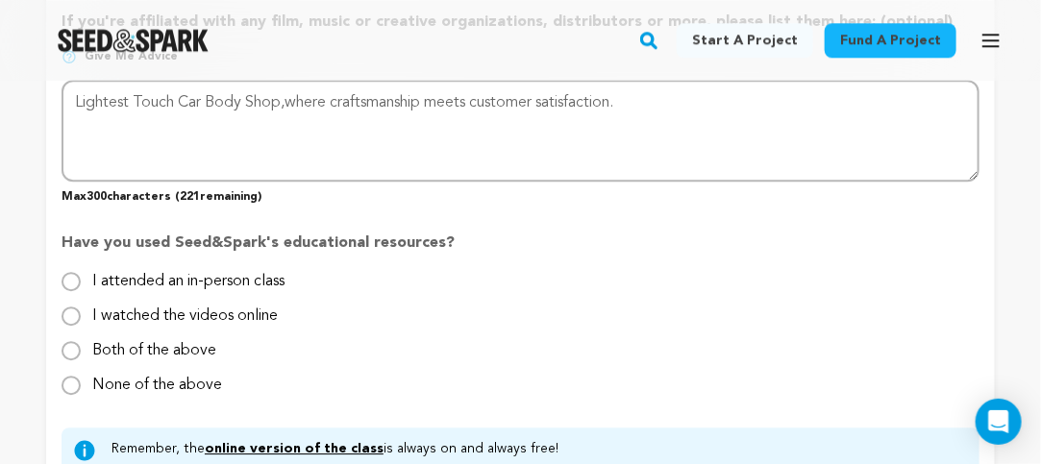
scroll to position [1663, 0]
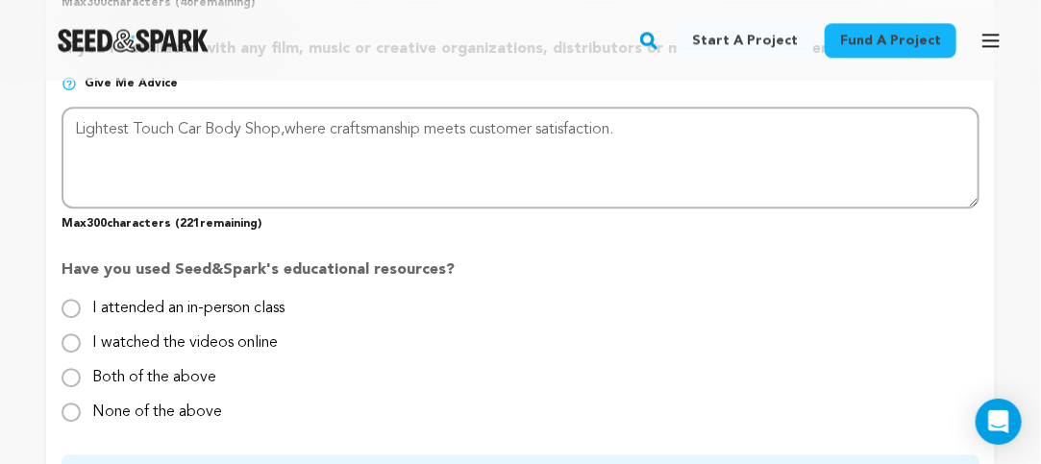
click at [74, 422] on input "None of the above" at bounding box center [71, 412] width 19 height 19
radio input "true"
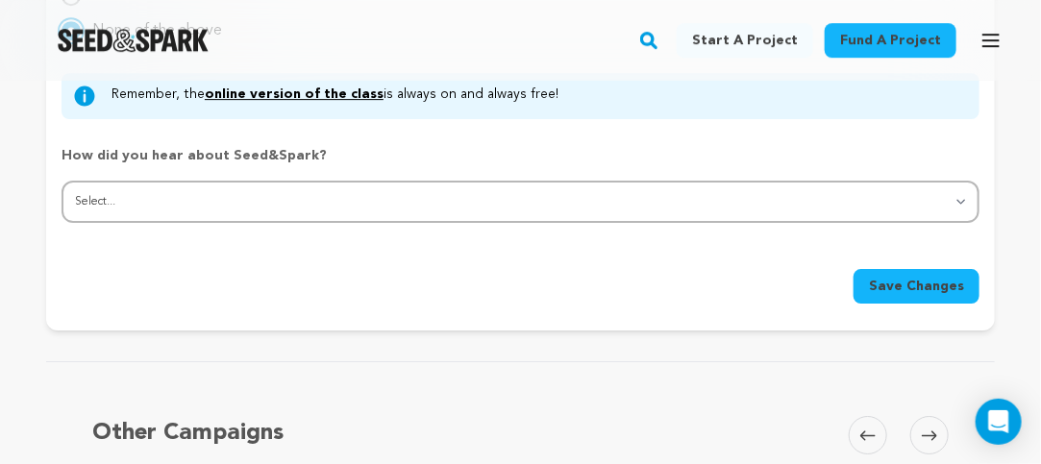
scroll to position [1951, 0]
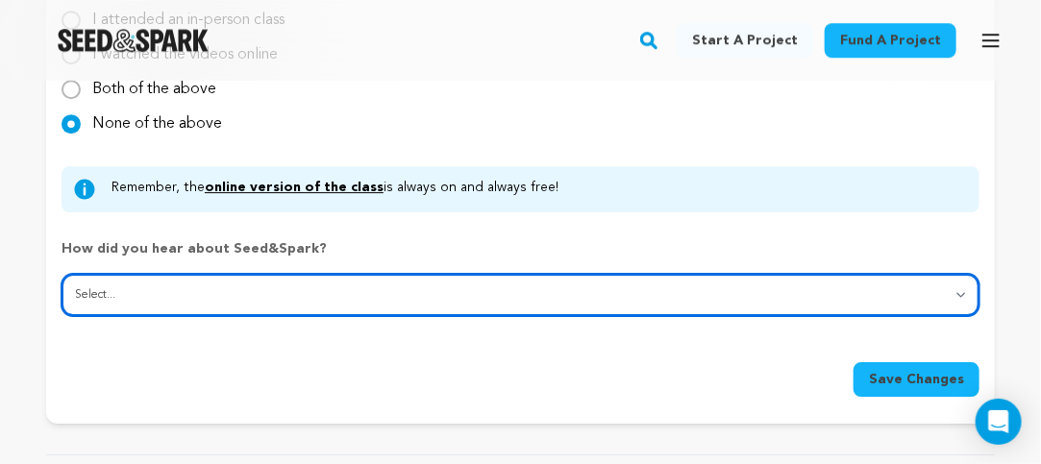
click at [397, 294] on select "Select... From a friend Social media Film festival or film organization Took an…" at bounding box center [521, 295] width 918 height 42
click at [432, 313] on select "Select... From a friend Social media Film festival or film organization Took an…" at bounding box center [521, 295] width 918 height 42
click at [62, 282] on select "Select... From a friend Social media Film festival or film organization Took an…" at bounding box center [521, 295] width 918 height 42
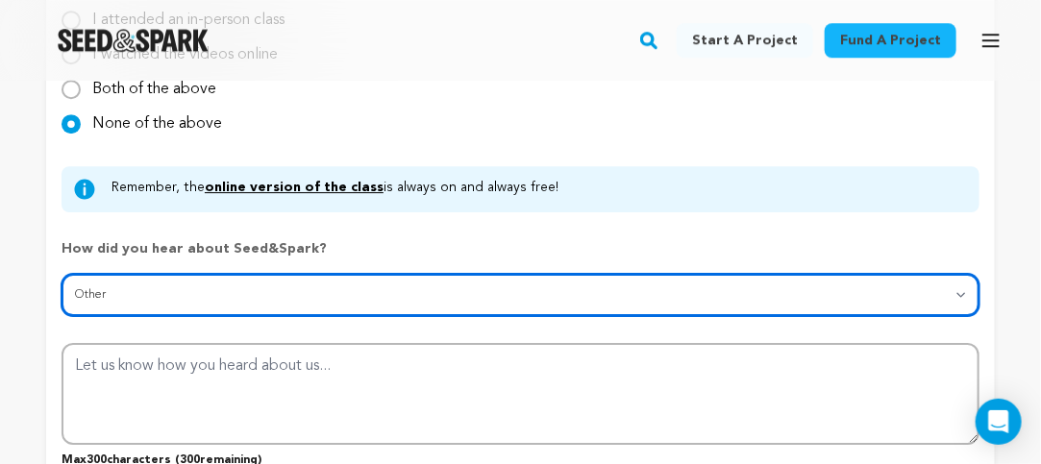
click at [460, 297] on select "Select... From a friend Social media Film festival or film organization Took an…" at bounding box center [521, 295] width 918 height 42
select select "7"
click at [62, 282] on select "Select... From a friend Social media Film festival or film organization Took an…" at bounding box center [521, 295] width 918 height 42
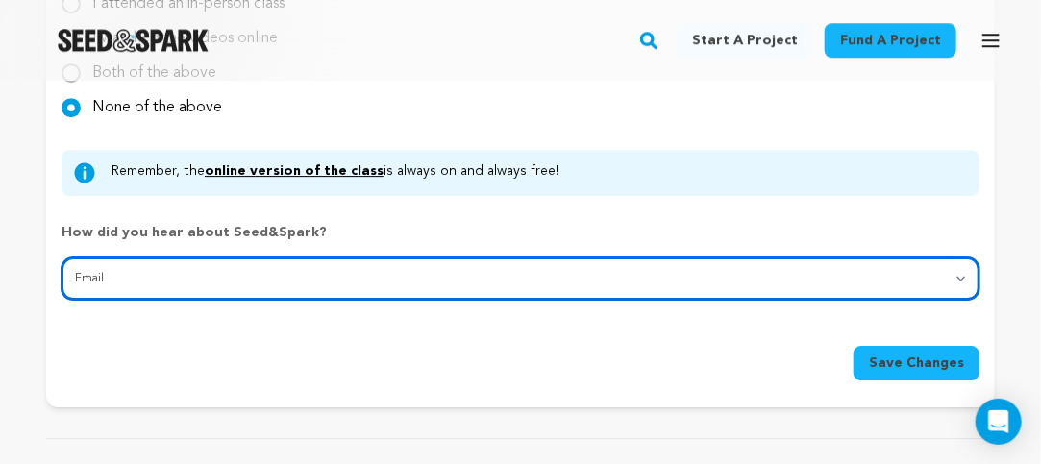
scroll to position [2047, 0]
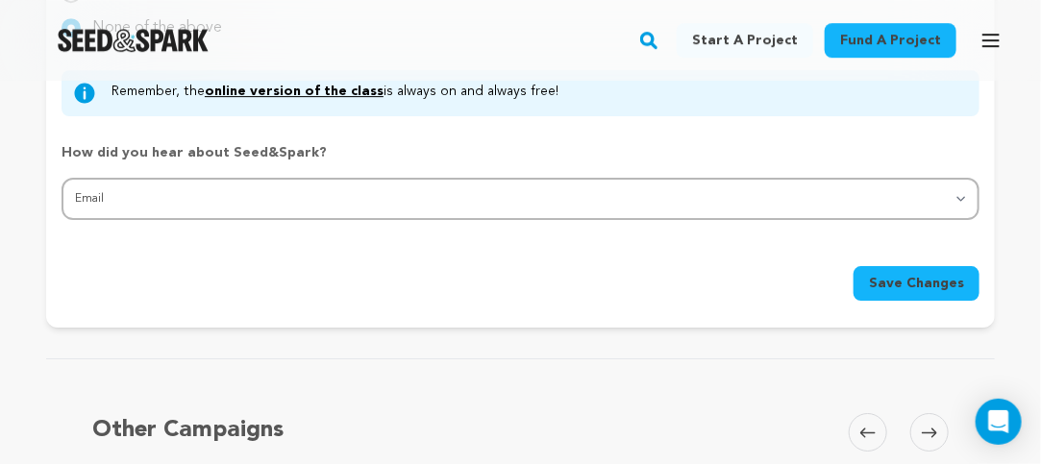
click at [929, 293] on span "Save Changes" at bounding box center [916, 283] width 95 height 19
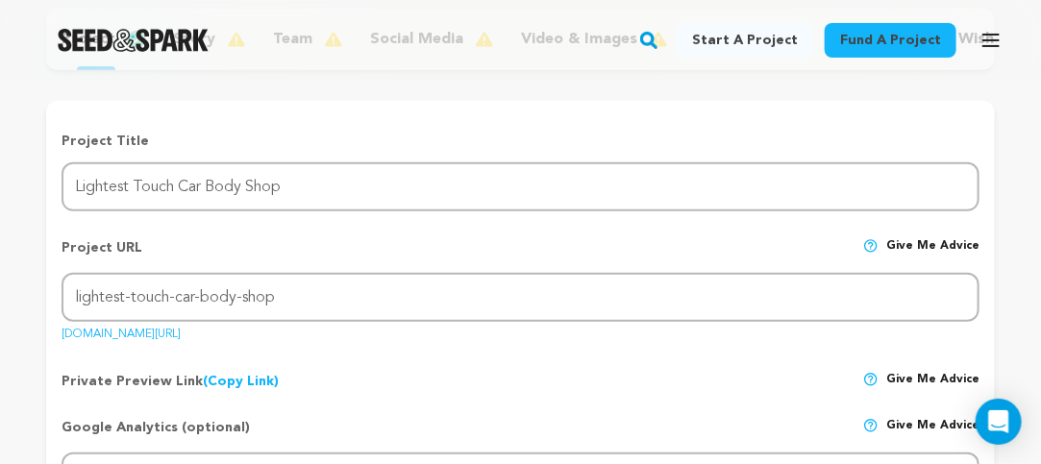
scroll to position [288, 0]
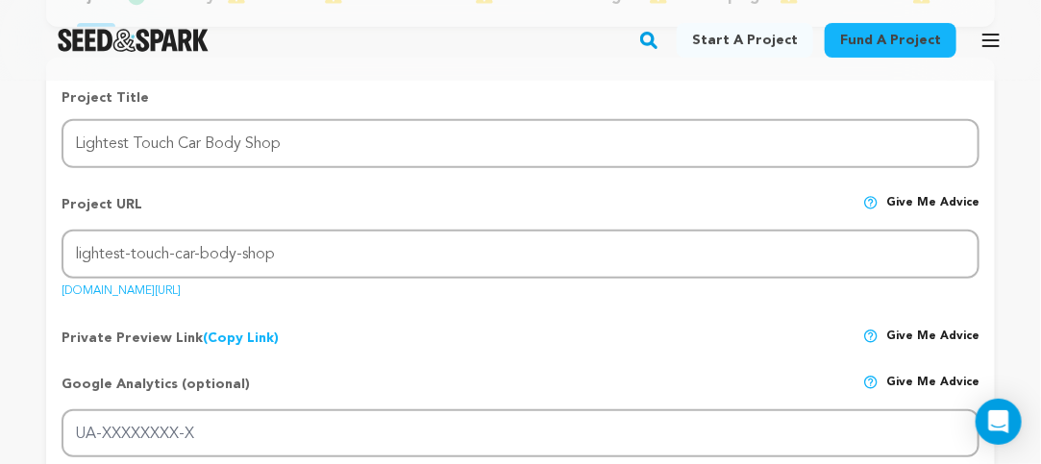
drag, startPoint x: 780, startPoint y: 292, endPoint x: 956, endPoint y: 96, distance: 264.1
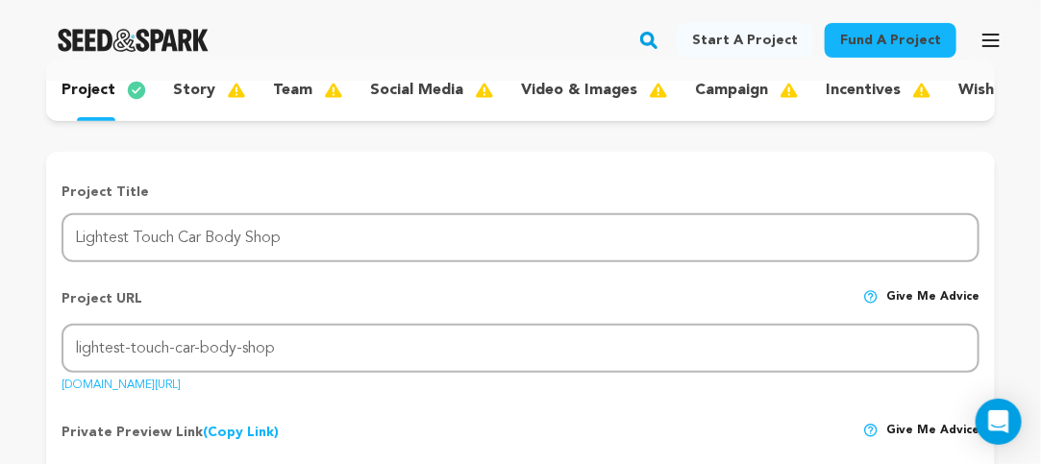
scroll to position [0, 0]
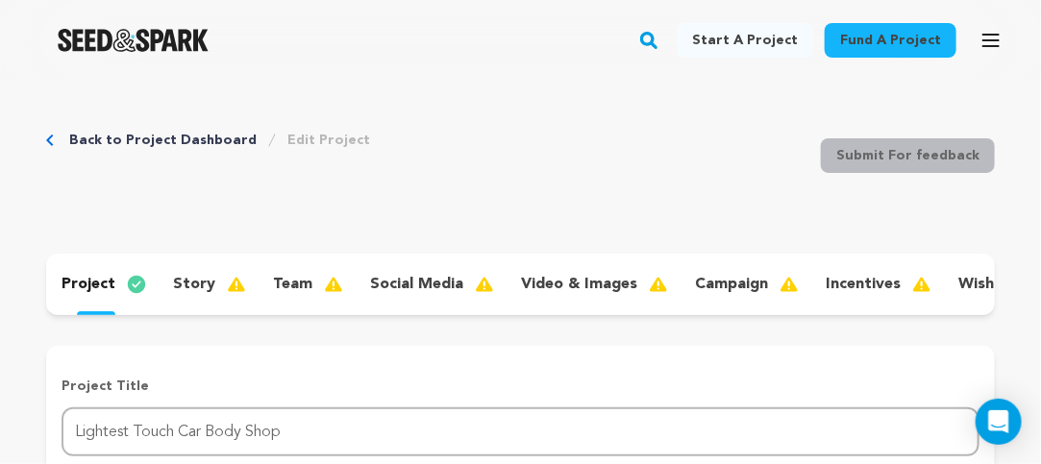
click at [986, 37] on icon "button" at bounding box center [990, 40] width 23 height 23
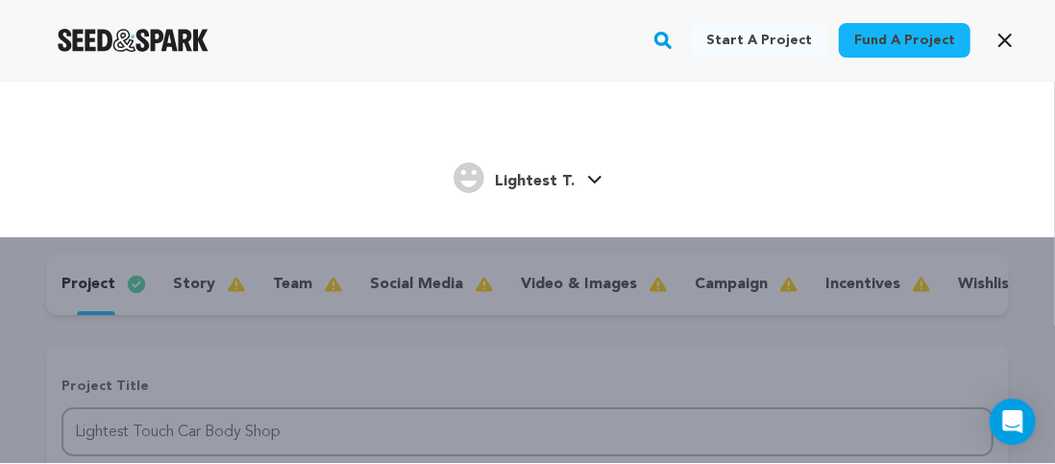
click at [557, 180] on span "Lightest T." at bounding box center [536, 181] width 80 height 15
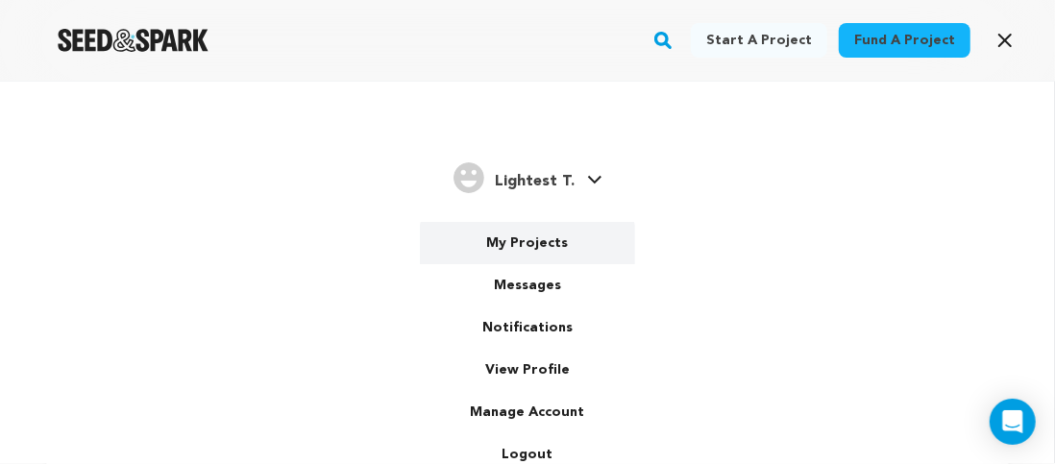
click at [533, 235] on link "My Projects" at bounding box center [527, 243] width 215 height 42
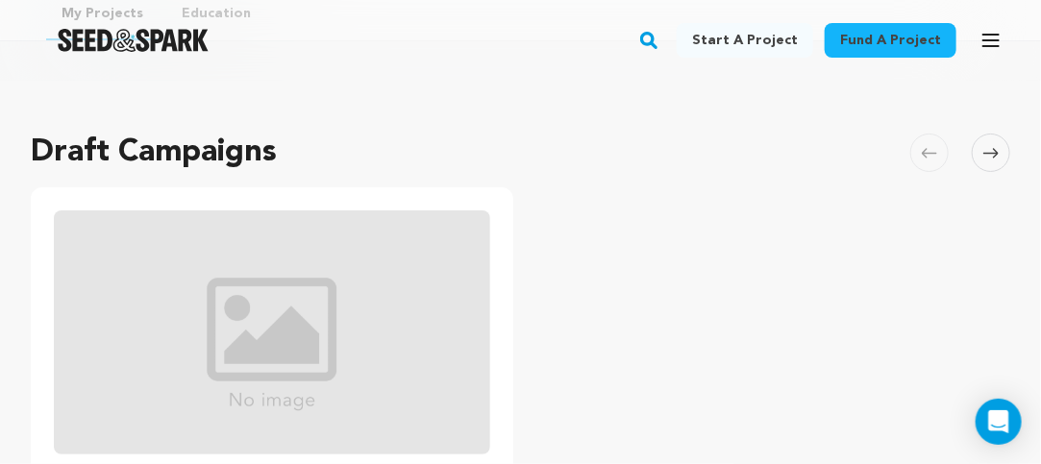
scroll to position [188, 0]
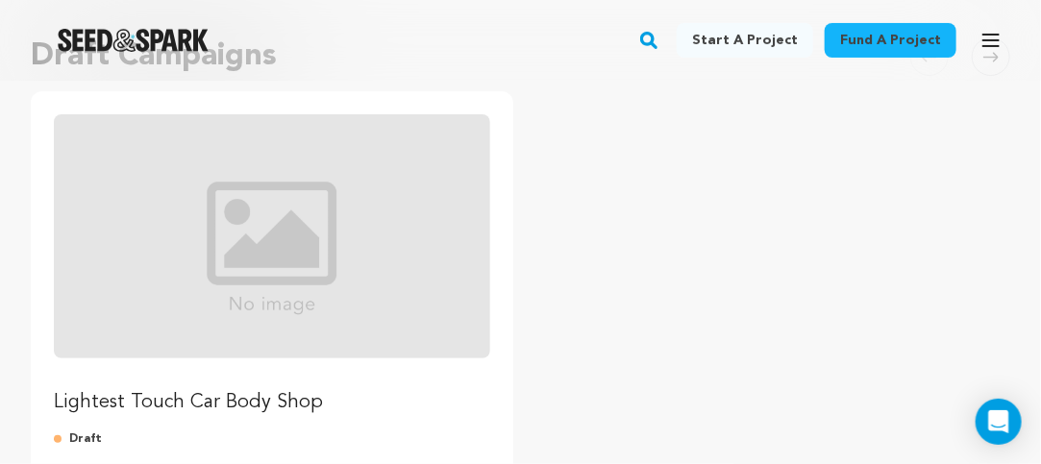
click at [274, 231] on img "Fund Lightest Touch Car Body Shop" at bounding box center [272, 236] width 436 height 244
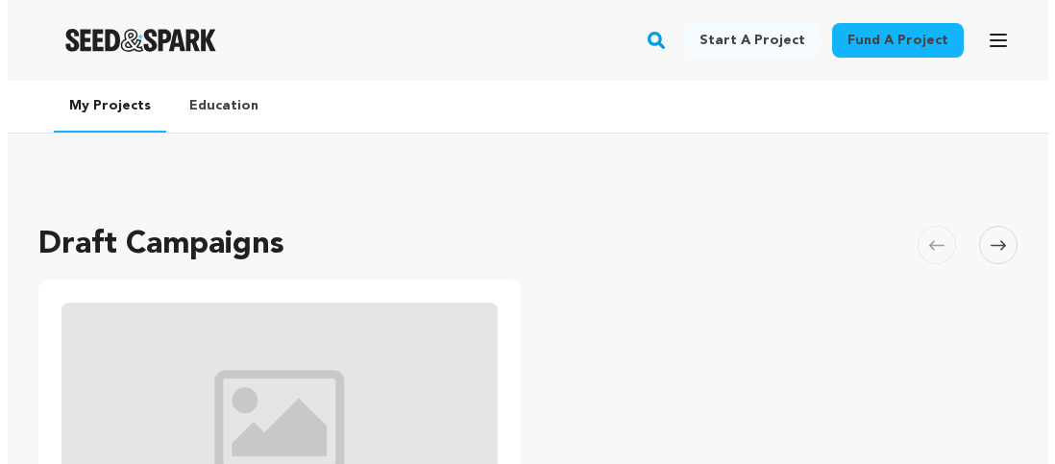
scroll to position [188, 0]
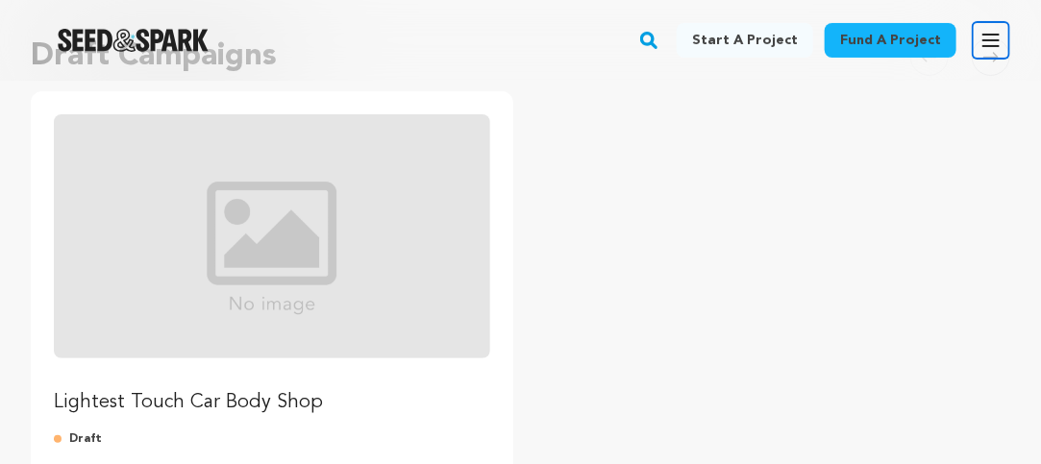
click at [992, 38] on icon "button" at bounding box center [990, 40] width 23 height 23
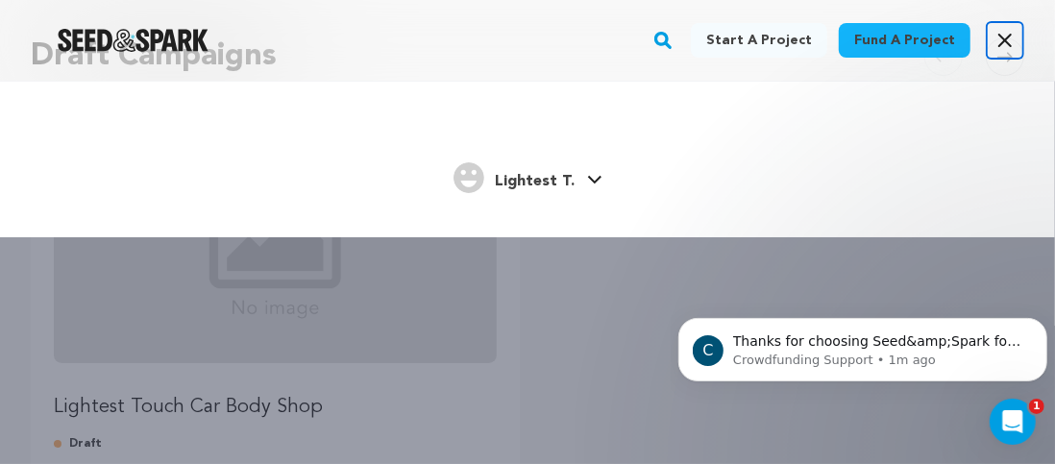
scroll to position [0, 0]
click at [588, 179] on icon at bounding box center [594, 180] width 15 height 10
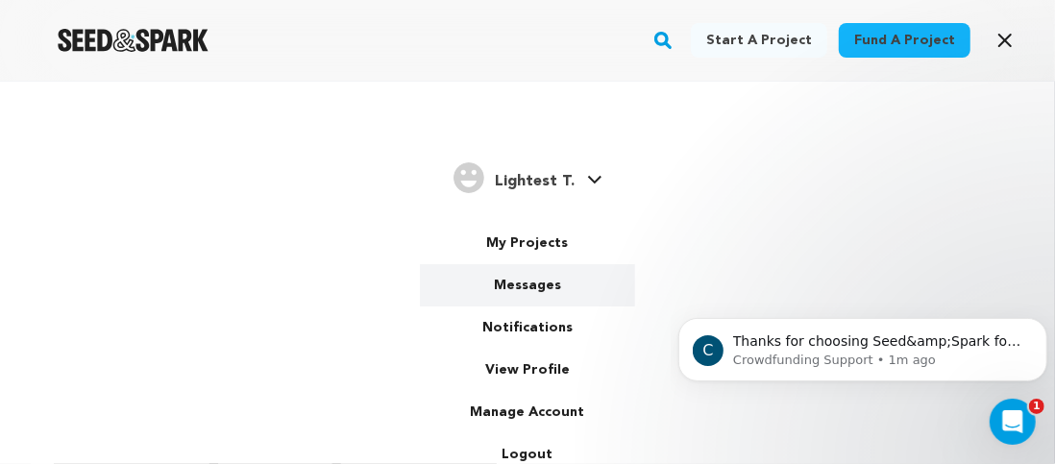
scroll to position [2, 0]
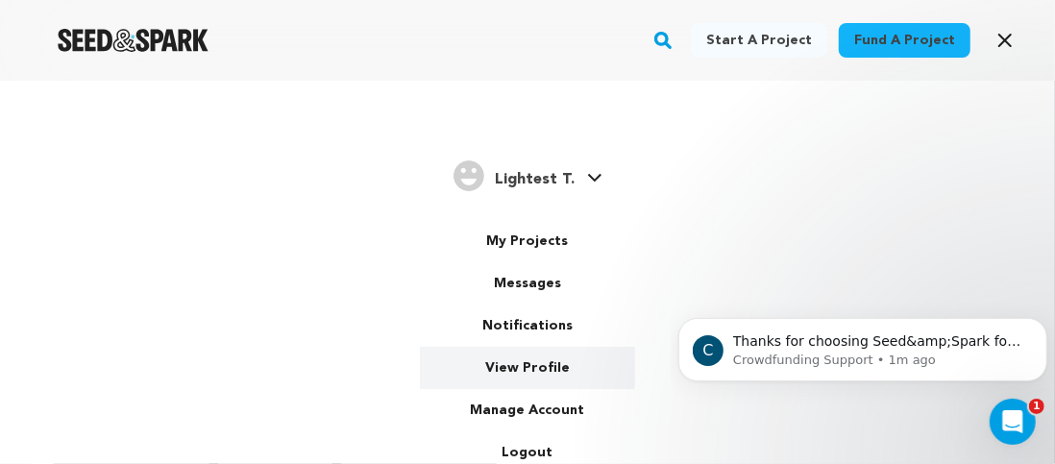
click at [525, 359] on link "View Profile" at bounding box center [527, 368] width 215 height 42
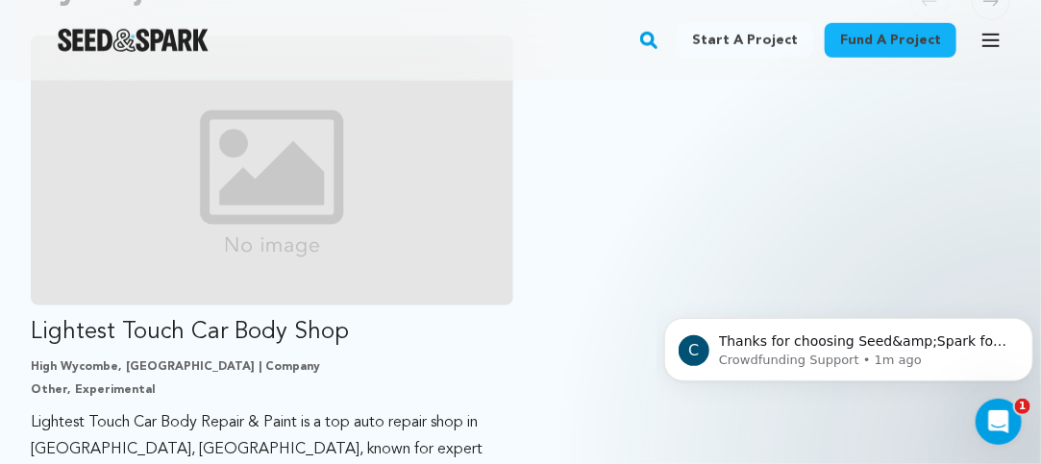
scroll to position [673, 0]
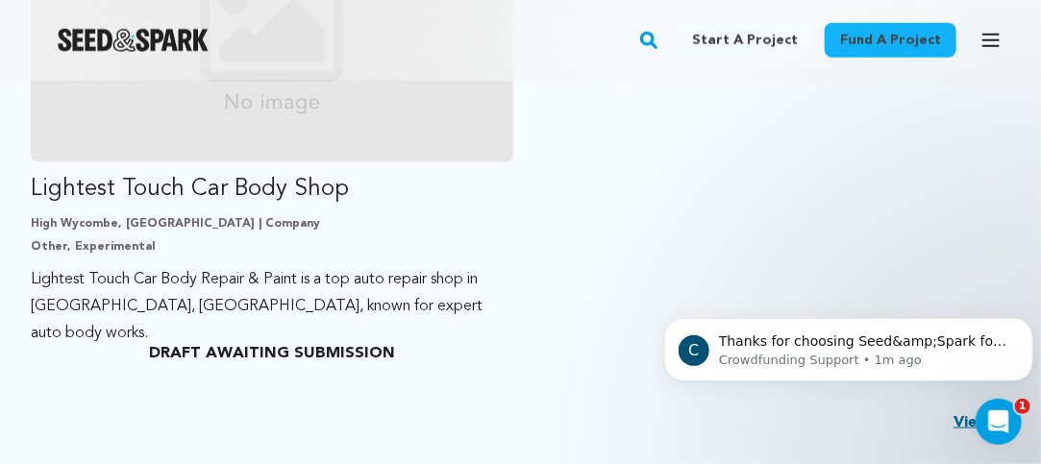
click at [646, 207] on ul "Lightest Touch Car Body Shop High Wycombe, [GEOGRAPHIC_DATA] | Company Other, E…" at bounding box center [520, 132] width 979 height 481
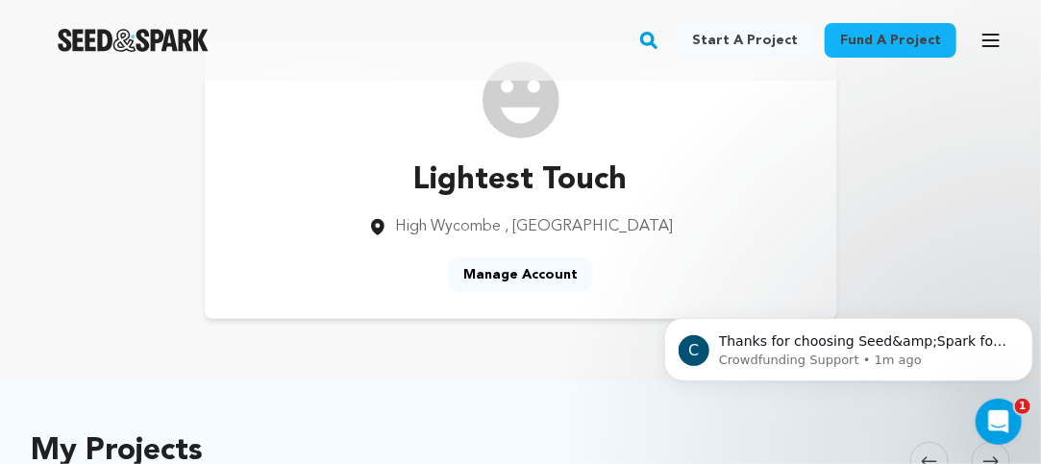
scroll to position [96, 0]
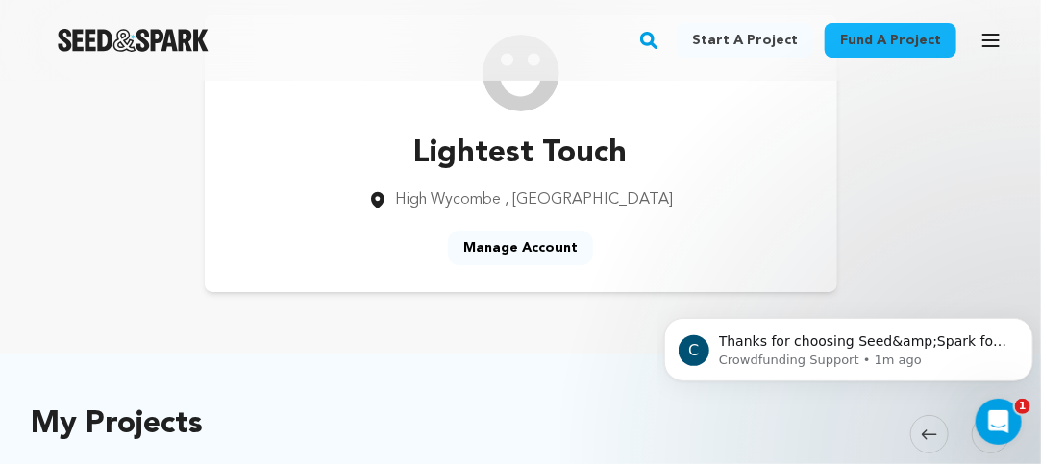
click at [524, 245] on link "Manage Account" at bounding box center [520, 248] width 145 height 35
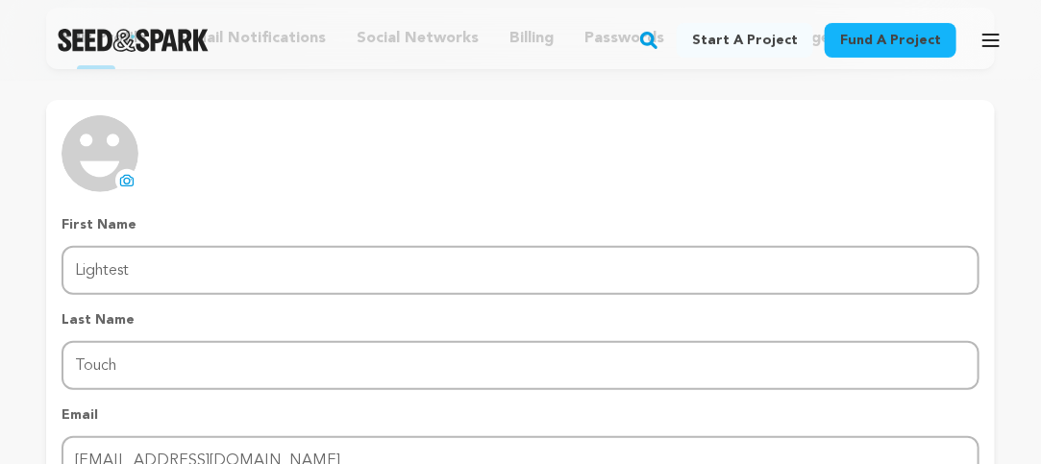
scroll to position [192, 0]
click at [126, 179] on icon at bounding box center [128, 182] width 8 height 6
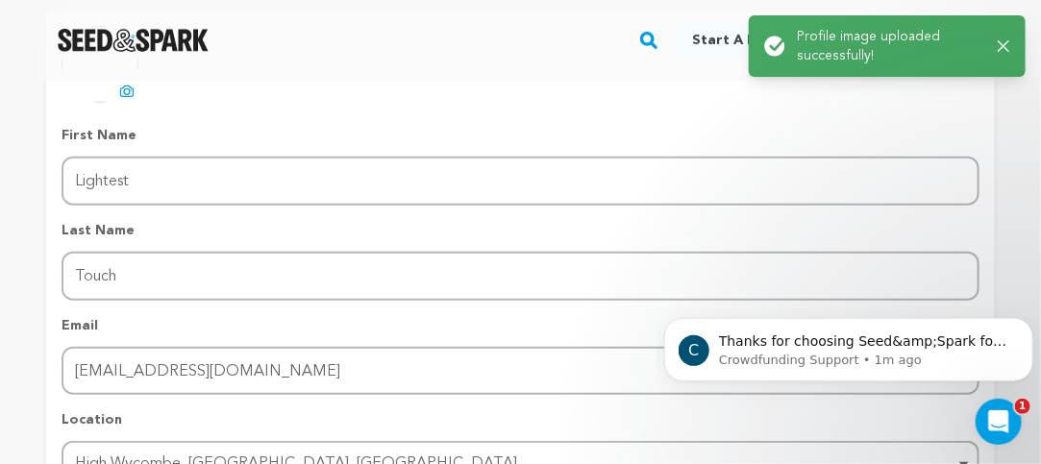
scroll to position [288, 0]
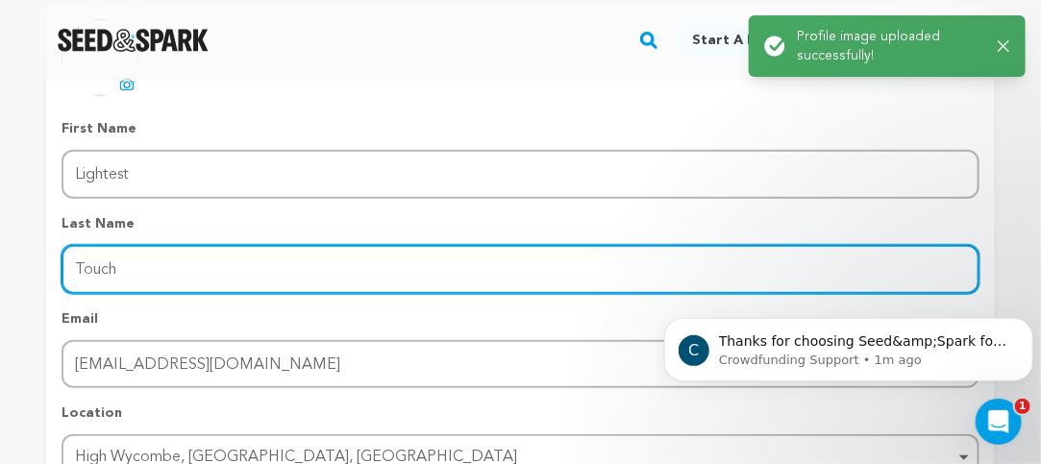
drag, startPoint x: 156, startPoint y: 271, endPoint x: 66, endPoint y: 267, distance: 89.5
click at [66, 267] on input "Touch" at bounding box center [521, 269] width 918 height 49
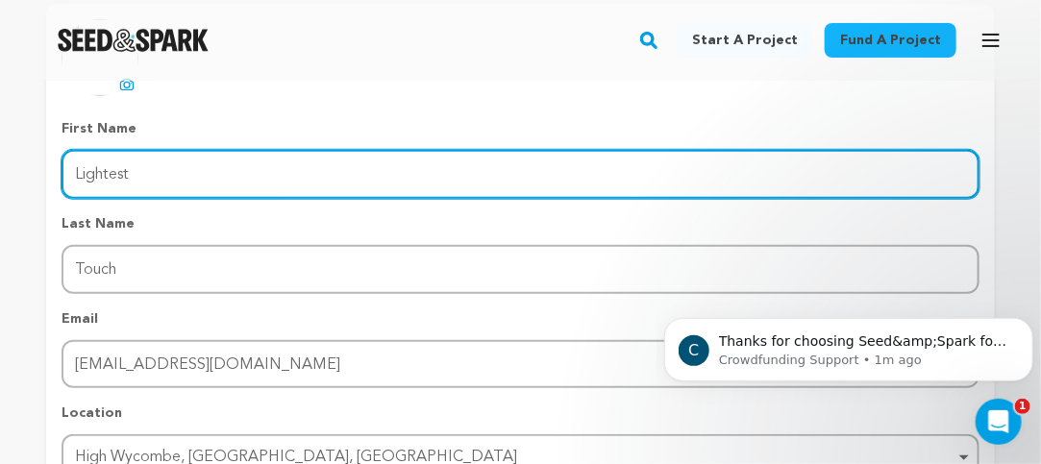
click at [212, 172] on input "Lightest" at bounding box center [521, 174] width 918 height 49
paste input "Touch"
type input "Lightest Touch"
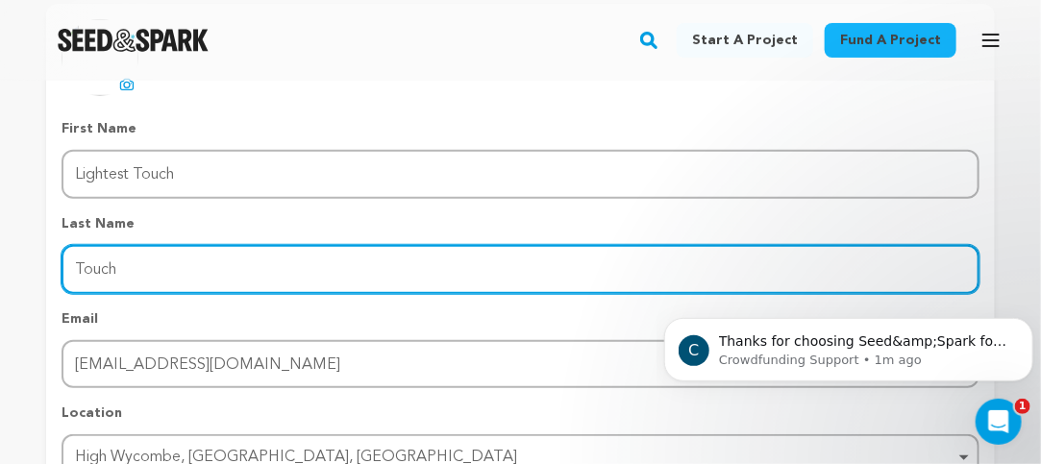
click at [105, 275] on input "Touch" at bounding box center [521, 269] width 918 height 49
drag, startPoint x: 136, startPoint y: 266, endPoint x: 7, endPoint y: 267, distance: 128.8
click at [9, 269] on div "Return to Profile Manage Account edit profile e-mail notifications social netwo…" at bounding box center [520, 200] width 1041 height 816
click at [162, 267] on input "Last Name" at bounding box center [521, 269] width 918 height 49
paste input "Car Body Shop"
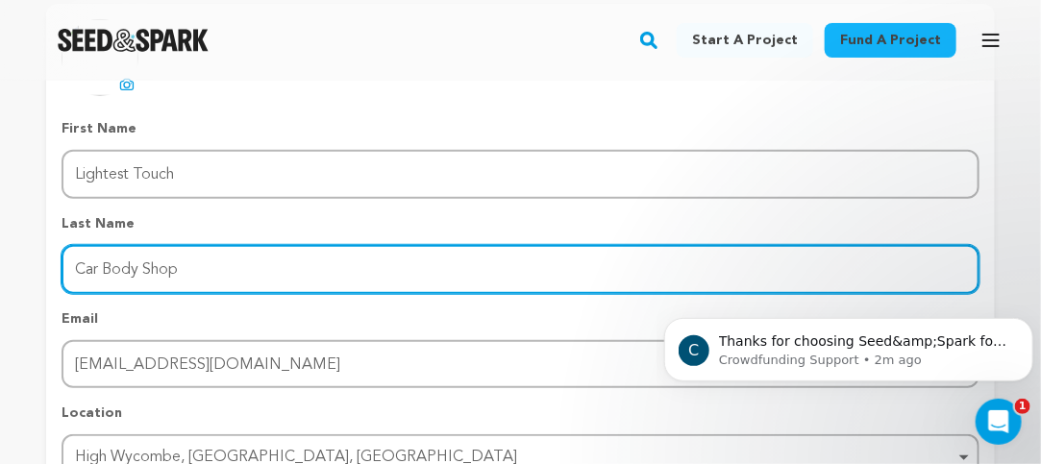
click at [295, 274] on input "Car Body Shop" at bounding box center [521, 269] width 918 height 49
type input "Car Body Shop"
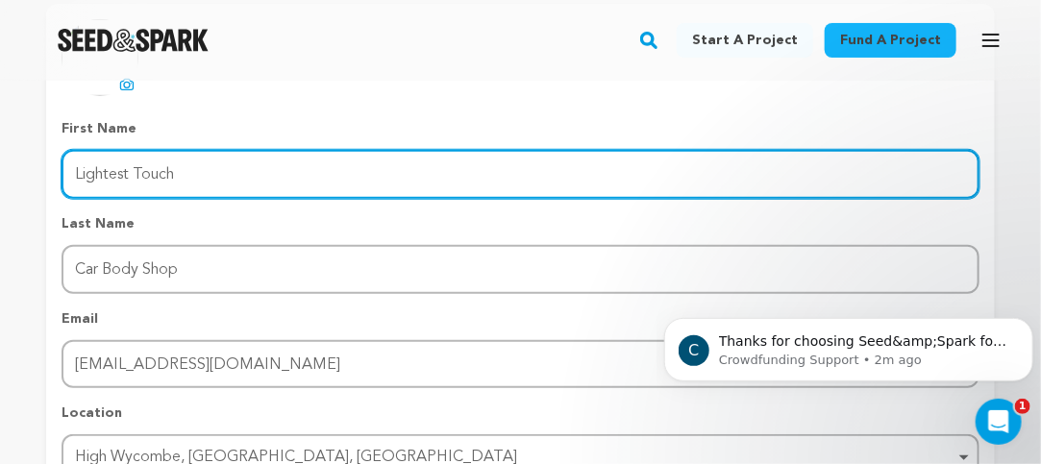
drag, startPoint x: 298, startPoint y: 163, endPoint x: 301, endPoint y: 176, distance: 12.8
click at [298, 163] on input "Lightest Touch" at bounding box center [521, 174] width 918 height 49
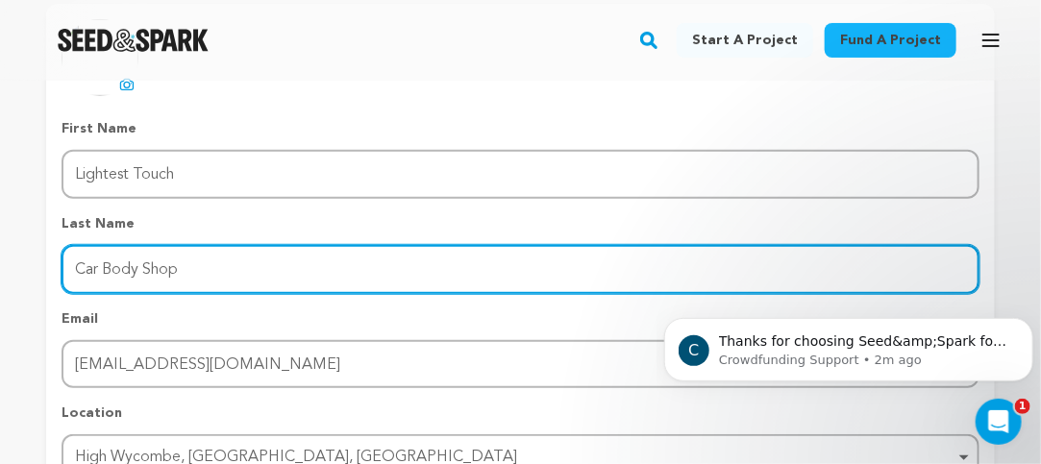
click at [430, 279] on input "Car Body Shop" at bounding box center [521, 269] width 918 height 49
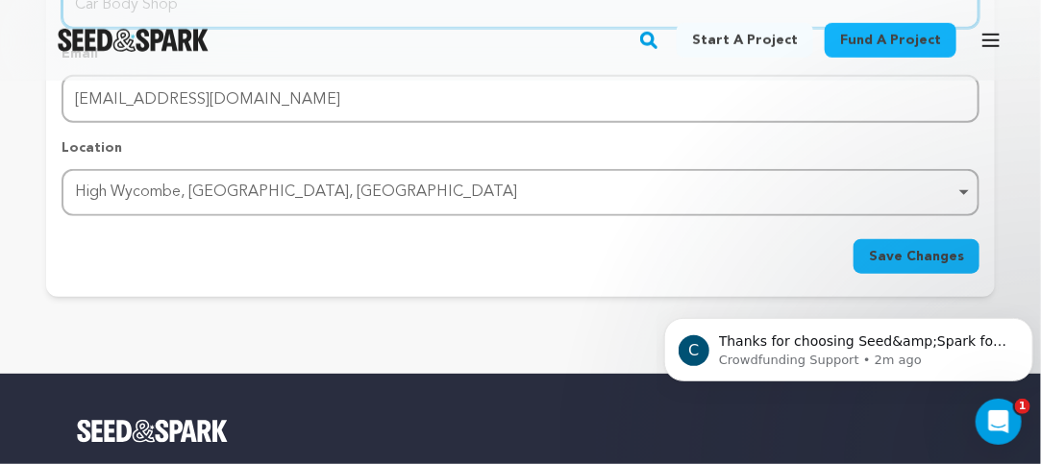
scroll to position [577, 0]
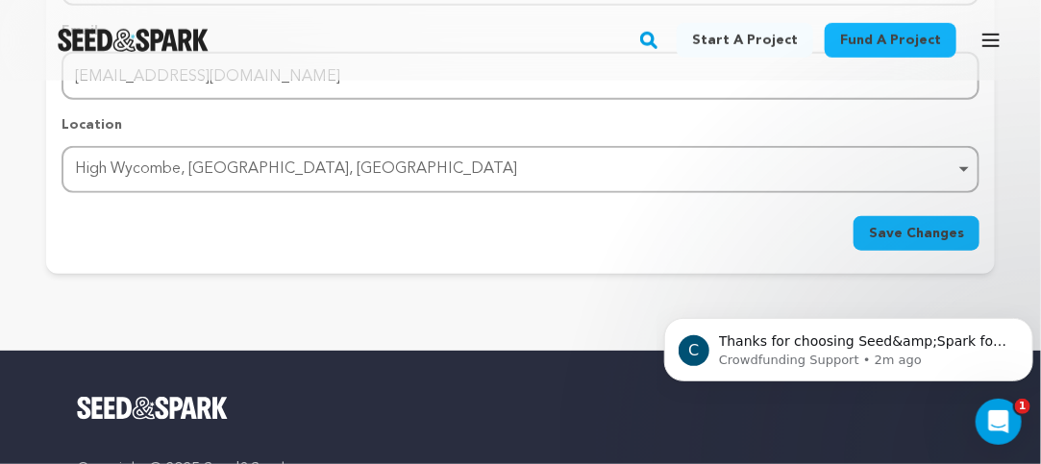
click at [921, 225] on span "Save Changes" at bounding box center [916, 233] width 95 height 19
click at [915, 241] on button "Save Changes" at bounding box center [917, 233] width 126 height 35
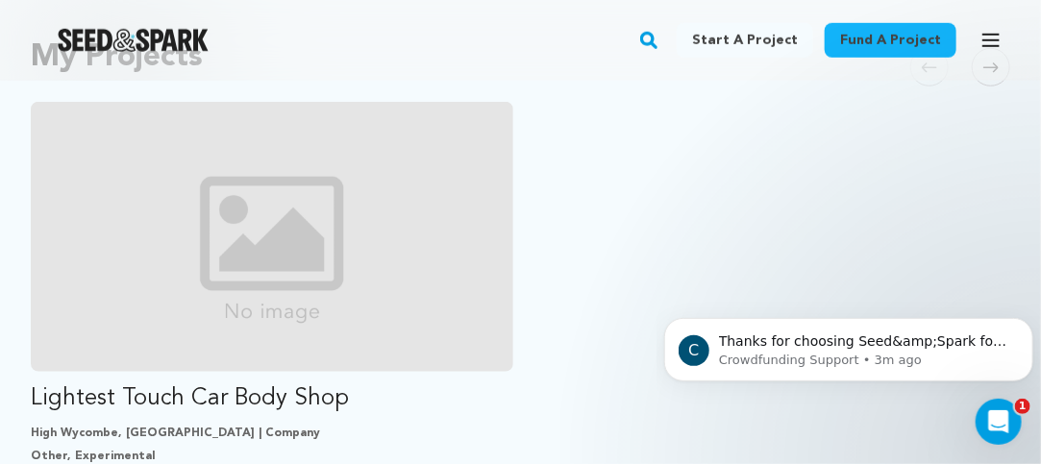
scroll to position [481, 0]
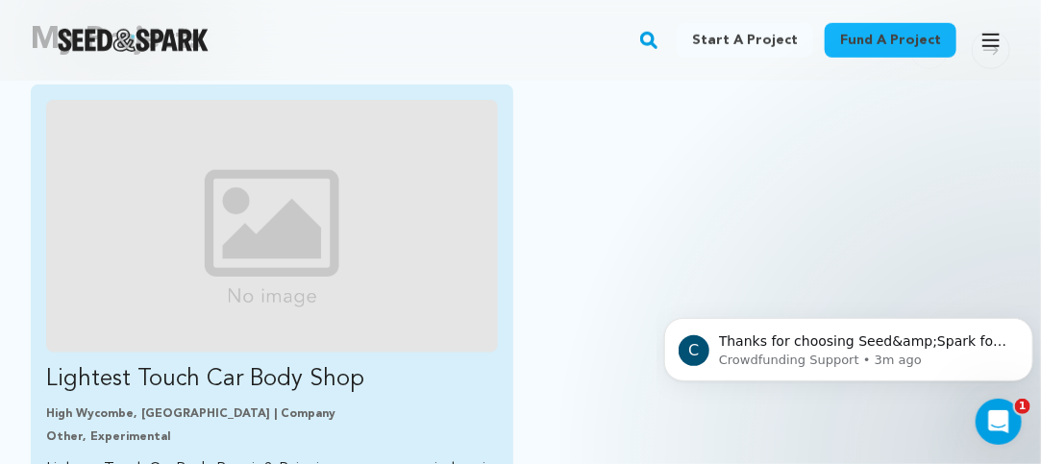
click at [327, 202] on img "Fund Lightest Touch Car Body Shop" at bounding box center [272, 226] width 452 height 253
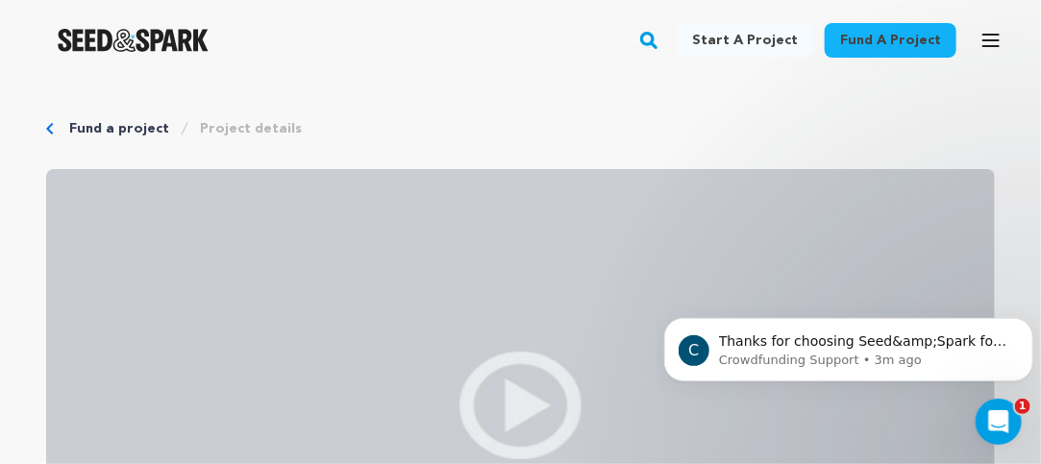
click at [234, 128] on link "Project details" at bounding box center [251, 128] width 102 height 19
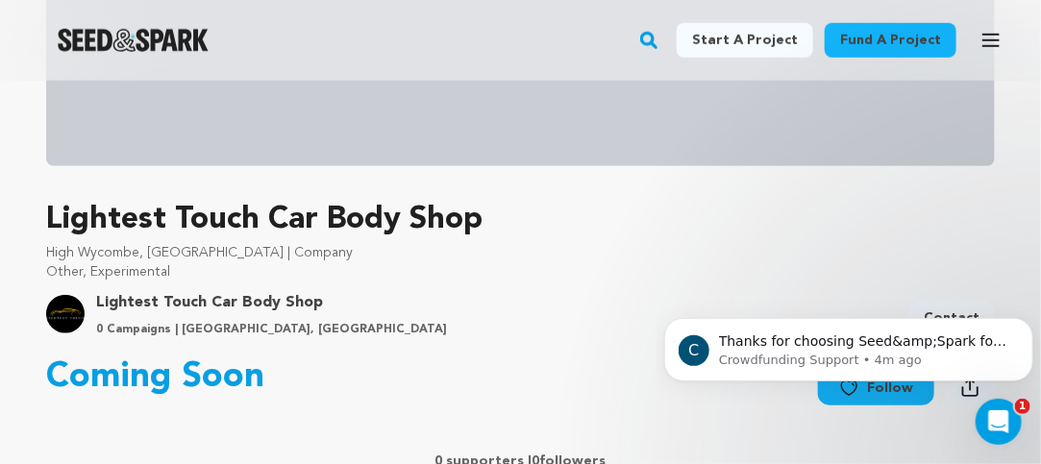
scroll to position [481, 0]
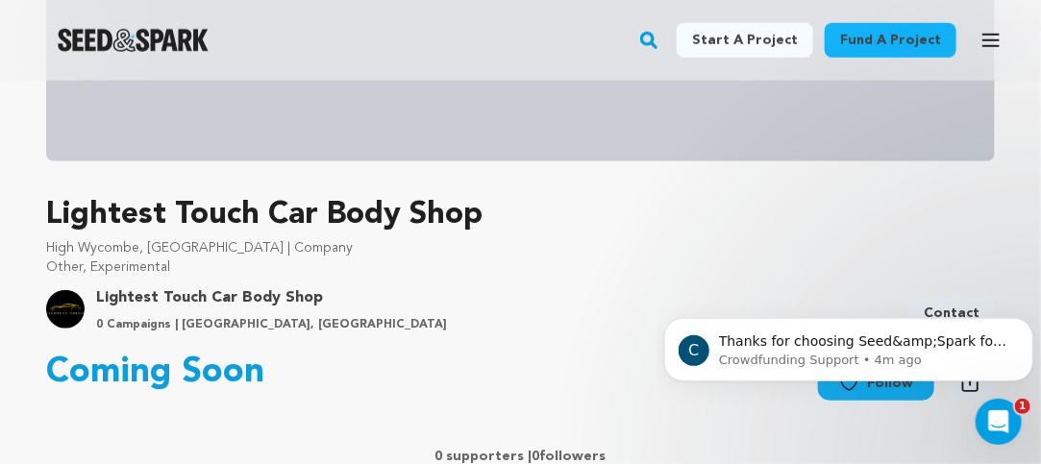
click at [177, 301] on link "Lightest Touch Car Body Shop" at bounding box center [271, 297] width 351 height 23
